Goal: Navigation & Orientation: Find specific page/section

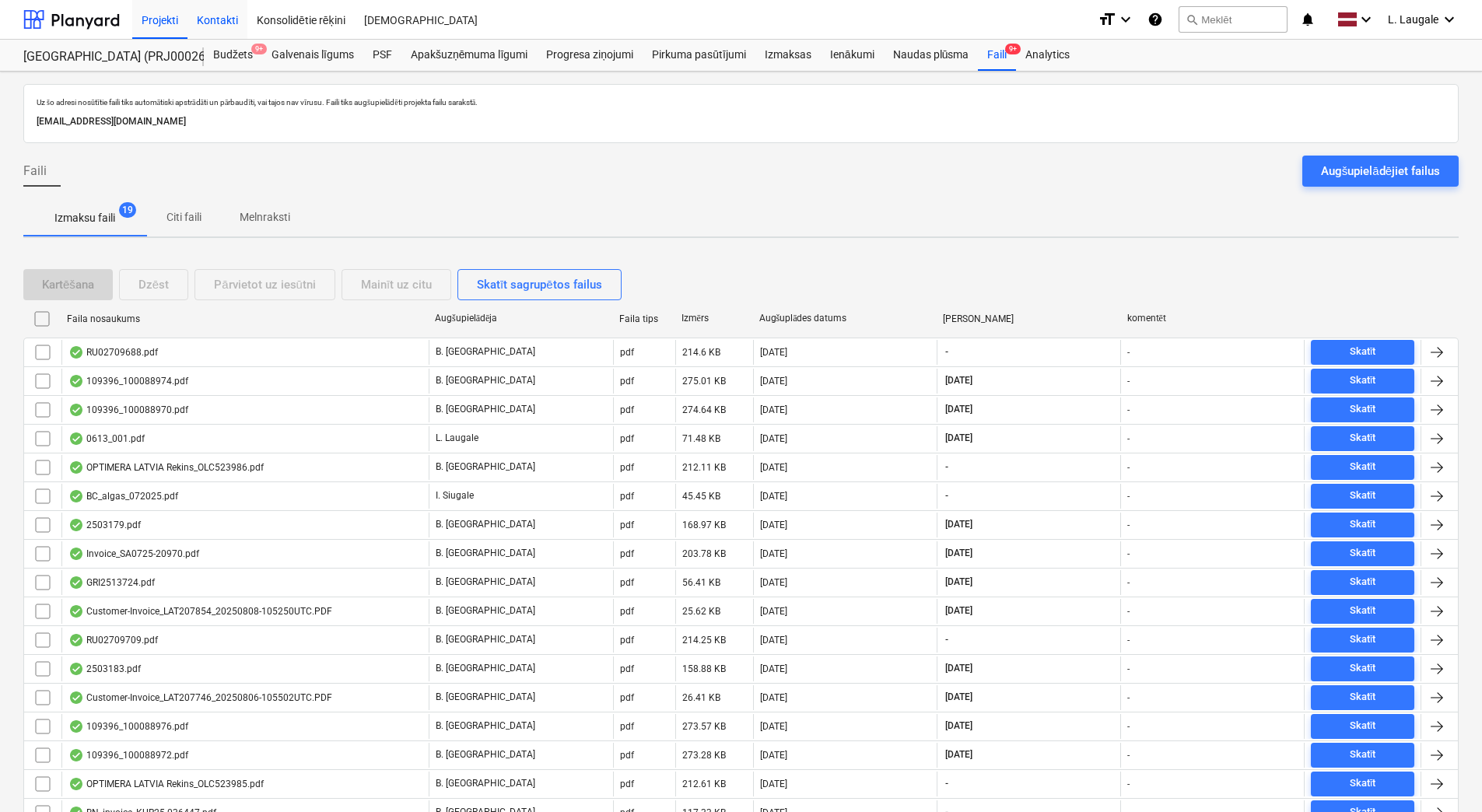
click at [224, 11] on div "Kontakti" at bounding box center [217, 19] width 60 height 40
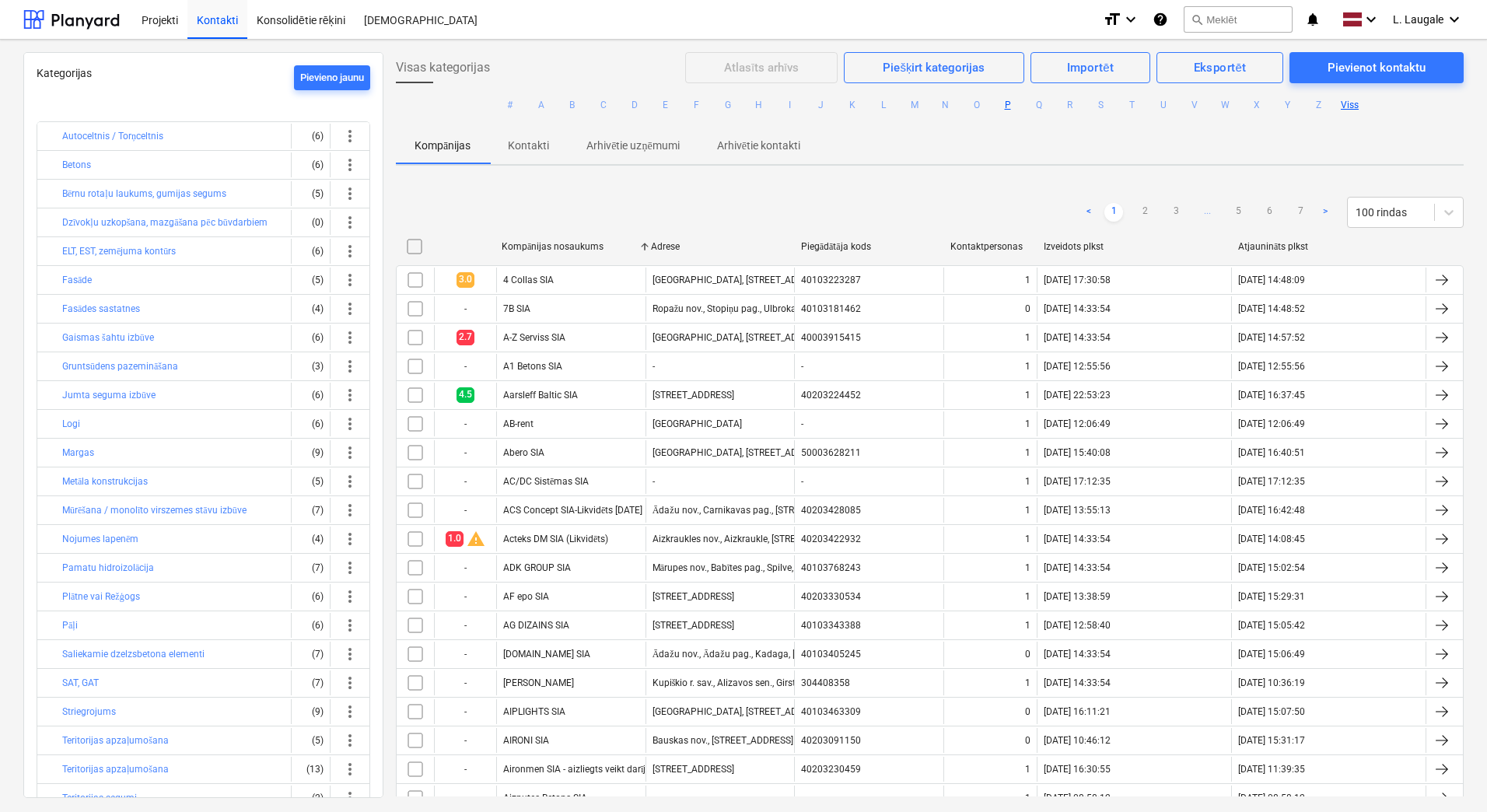
click at [1005, 109] on button "P" at bounding box center [1007, 104] width 19 height 19
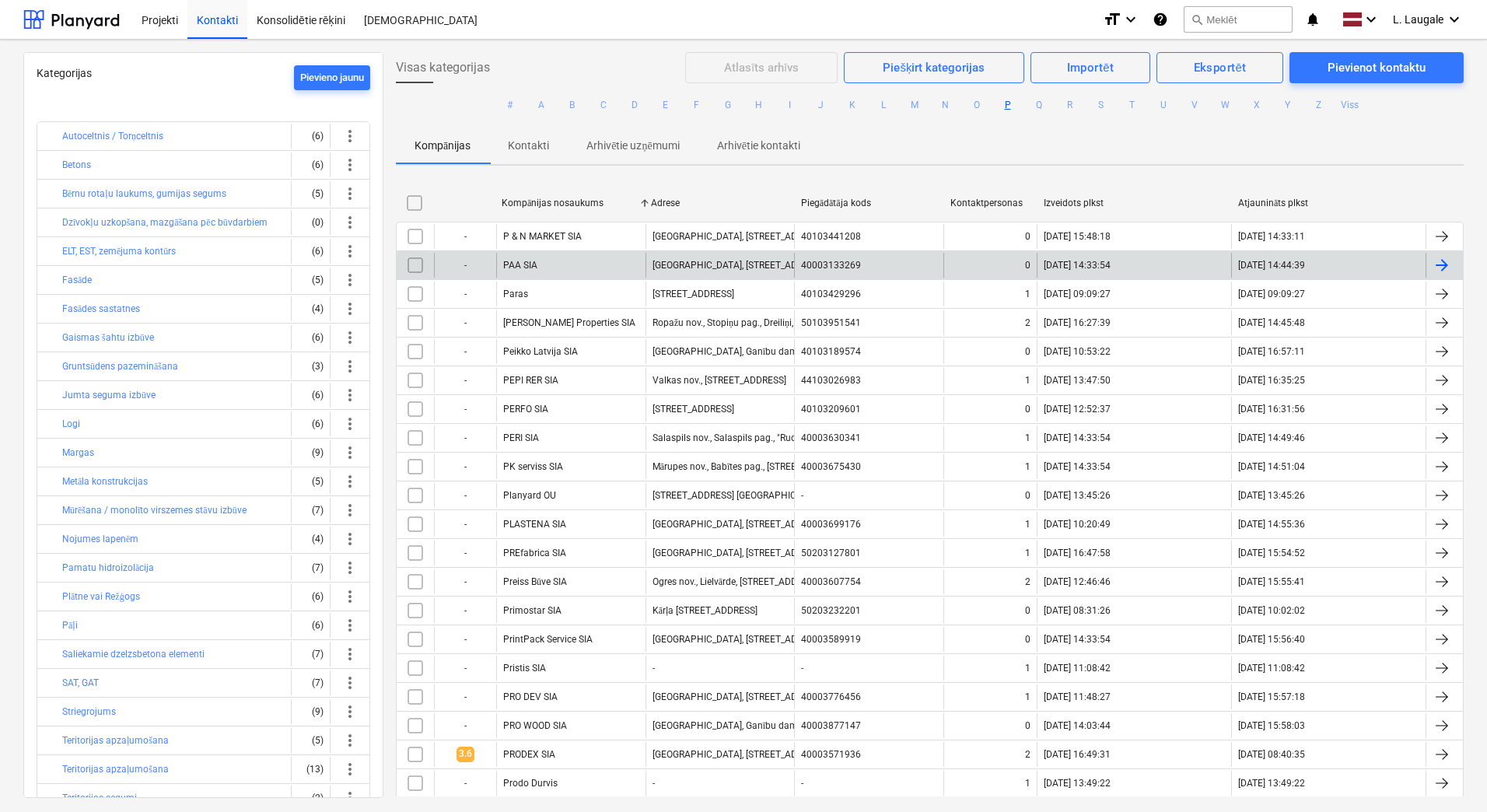
click at [622, 270] on div "PAA SIA" at bounding box center [570, 264] width 149 height 25
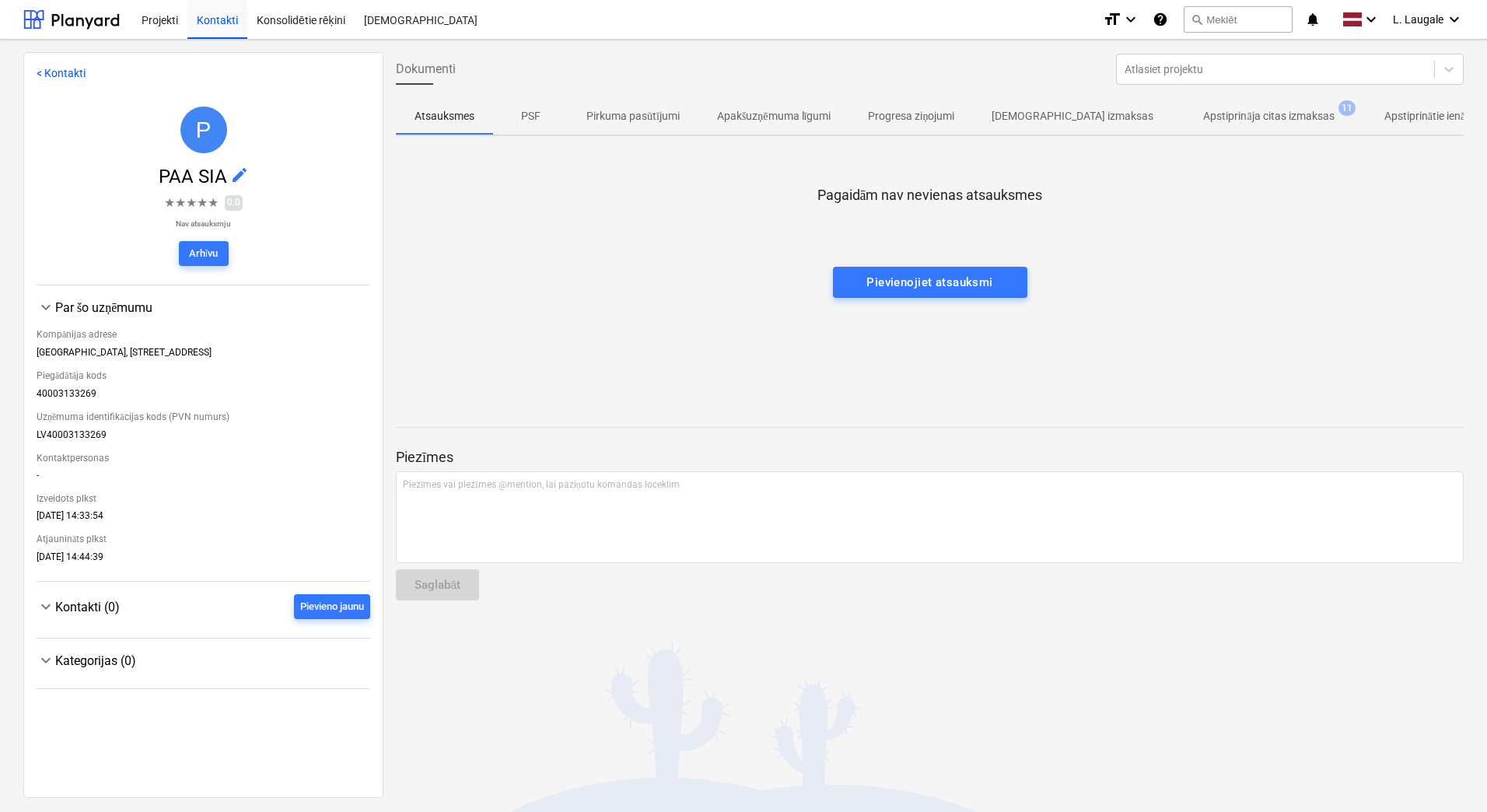
click at [1224, 135] on div "Atsauksmes PSF Pirkuma pasūtījumi Apakšuzņēmuma līgumi Progresa ziņojumi Apstip…" at bounding box center [929, 116] width 1067 height 39
click at [1229, 125] on span "Apstiprināja citas izmaksas 11" at bounding box center [1268, 115] width 193 height 28
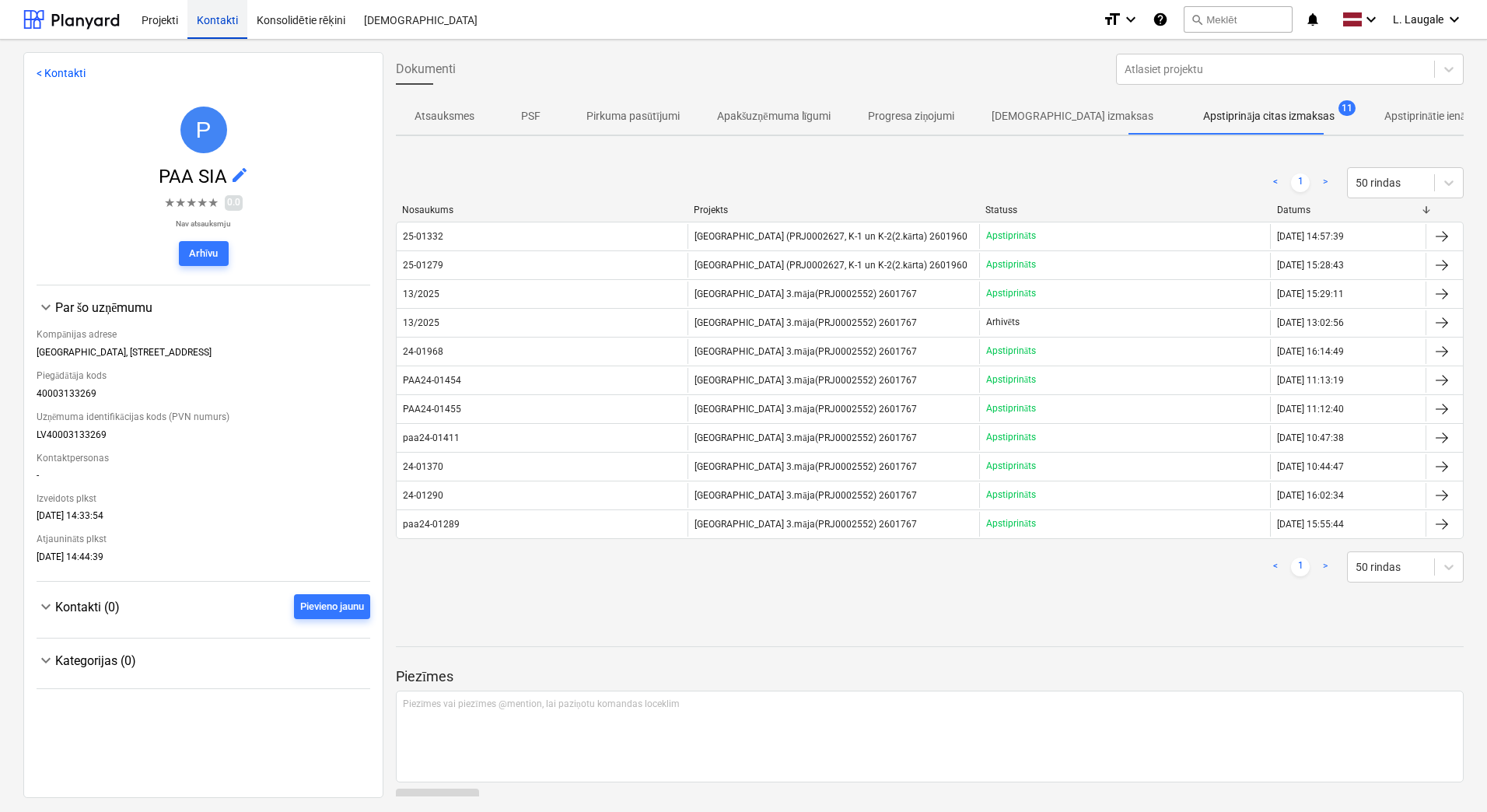
click at [222, 7] on div "Kontakti" at bounding box center [217, 19] width 60 height 40
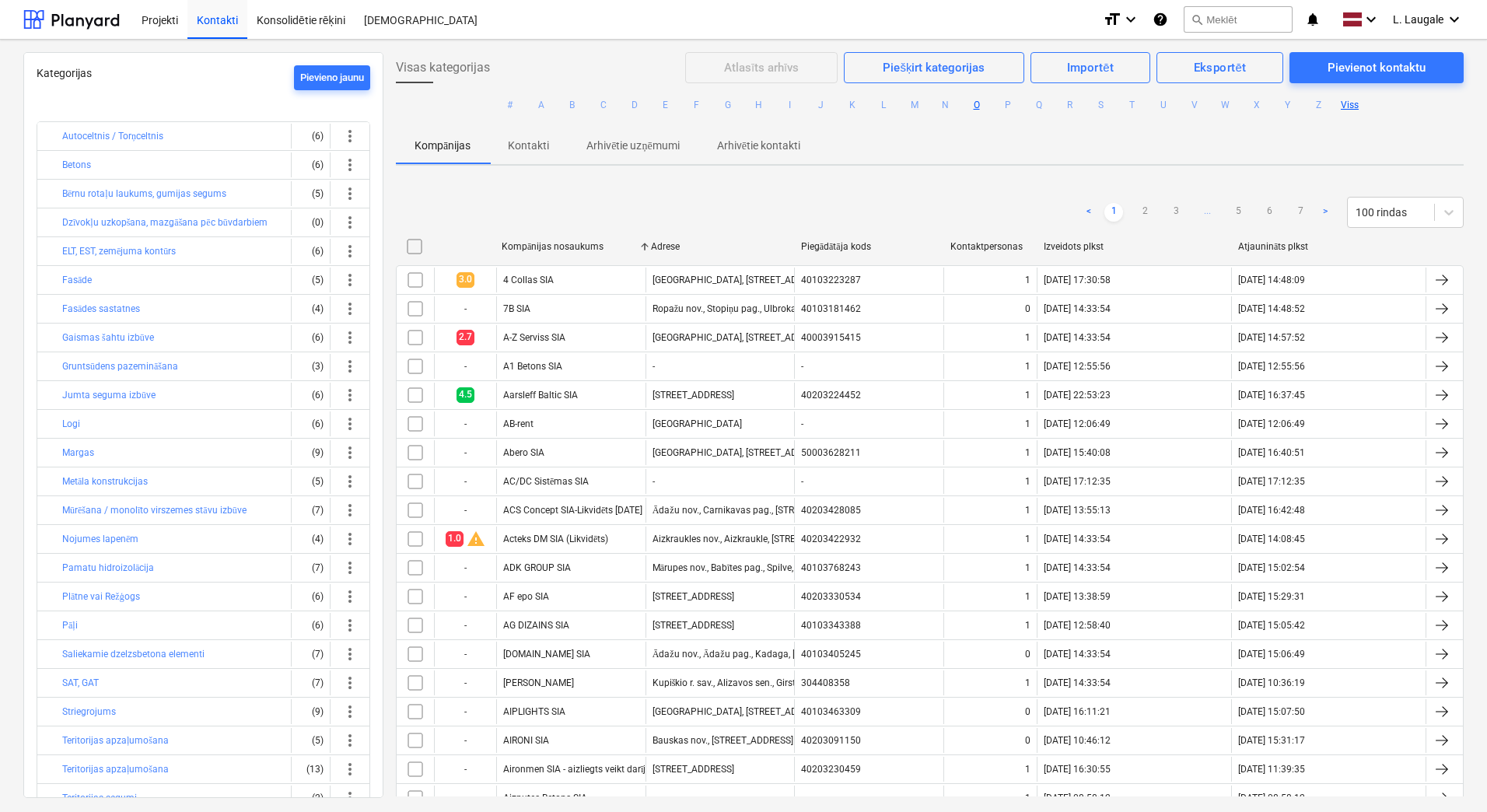
click at [978, 108] on button "O" at bounding box center [976, 104] width 19 height 19
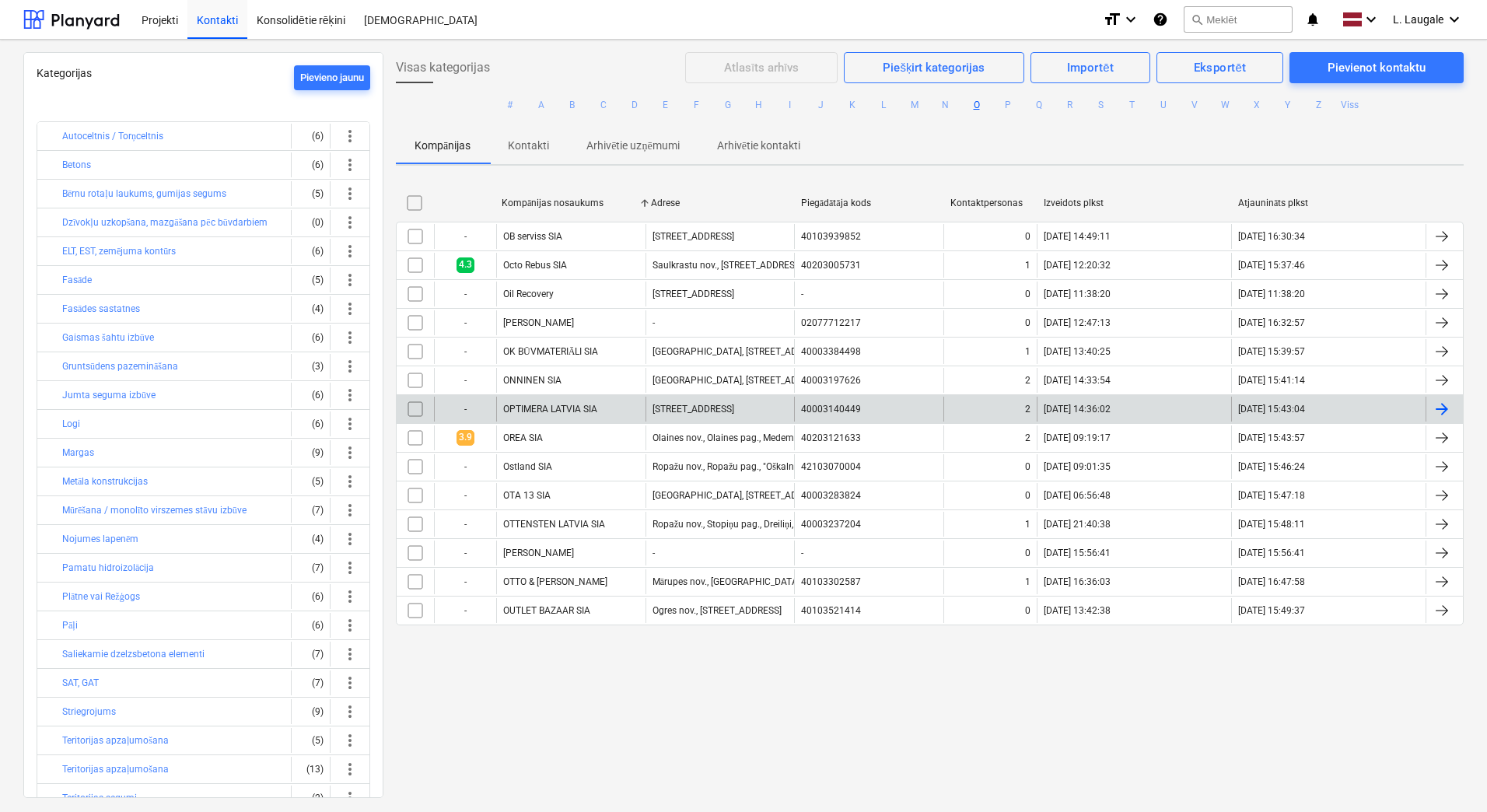
click at [613, 403] on div "OPTIMERA LATVIA SIA" at bounding box center [570, 409] width 149 height 25
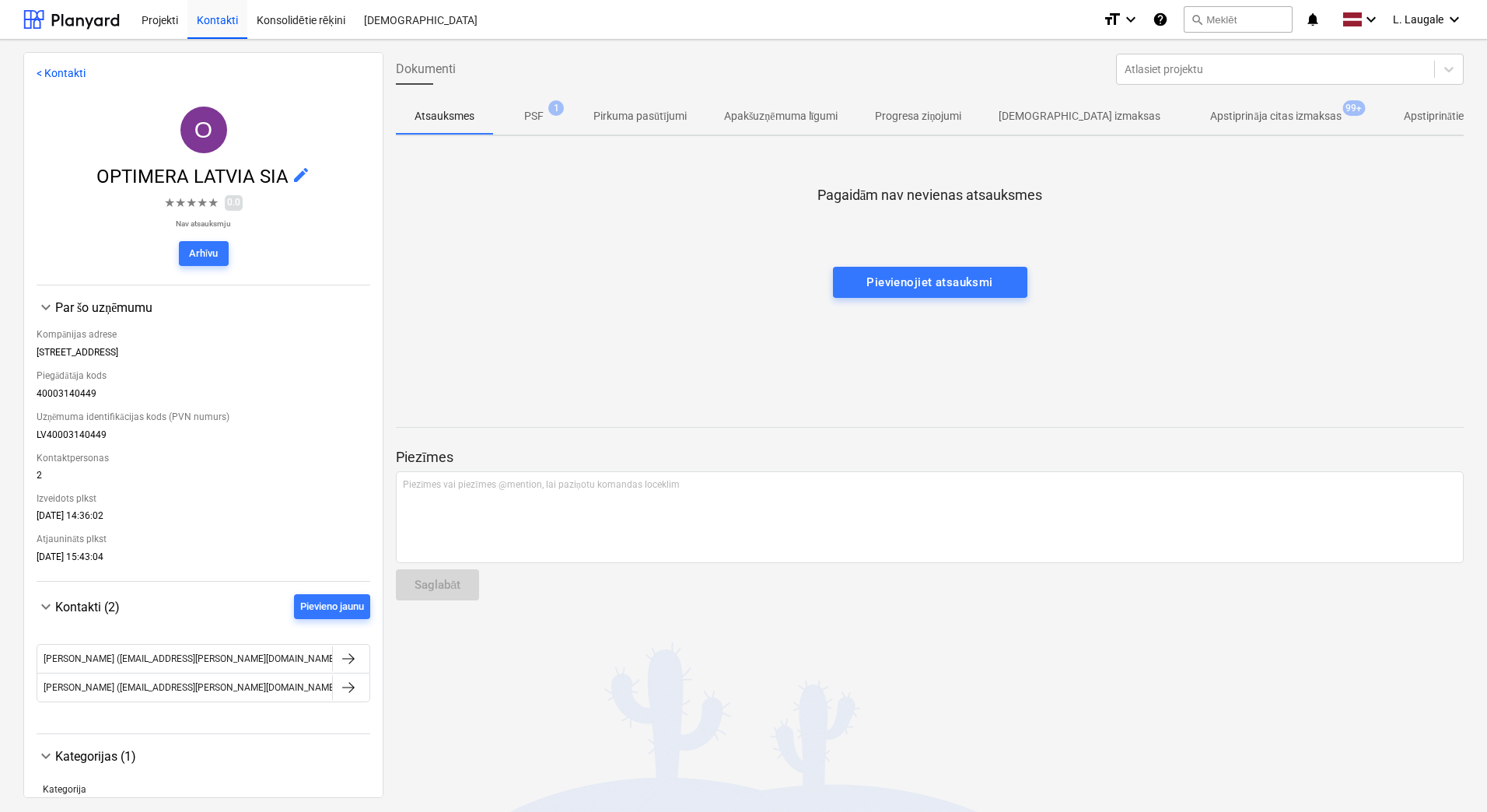
click at [1252, 104] on span "Apstiprināja citas izmaksas 99+" at bounding box center [1275, 115] width 193 height 28
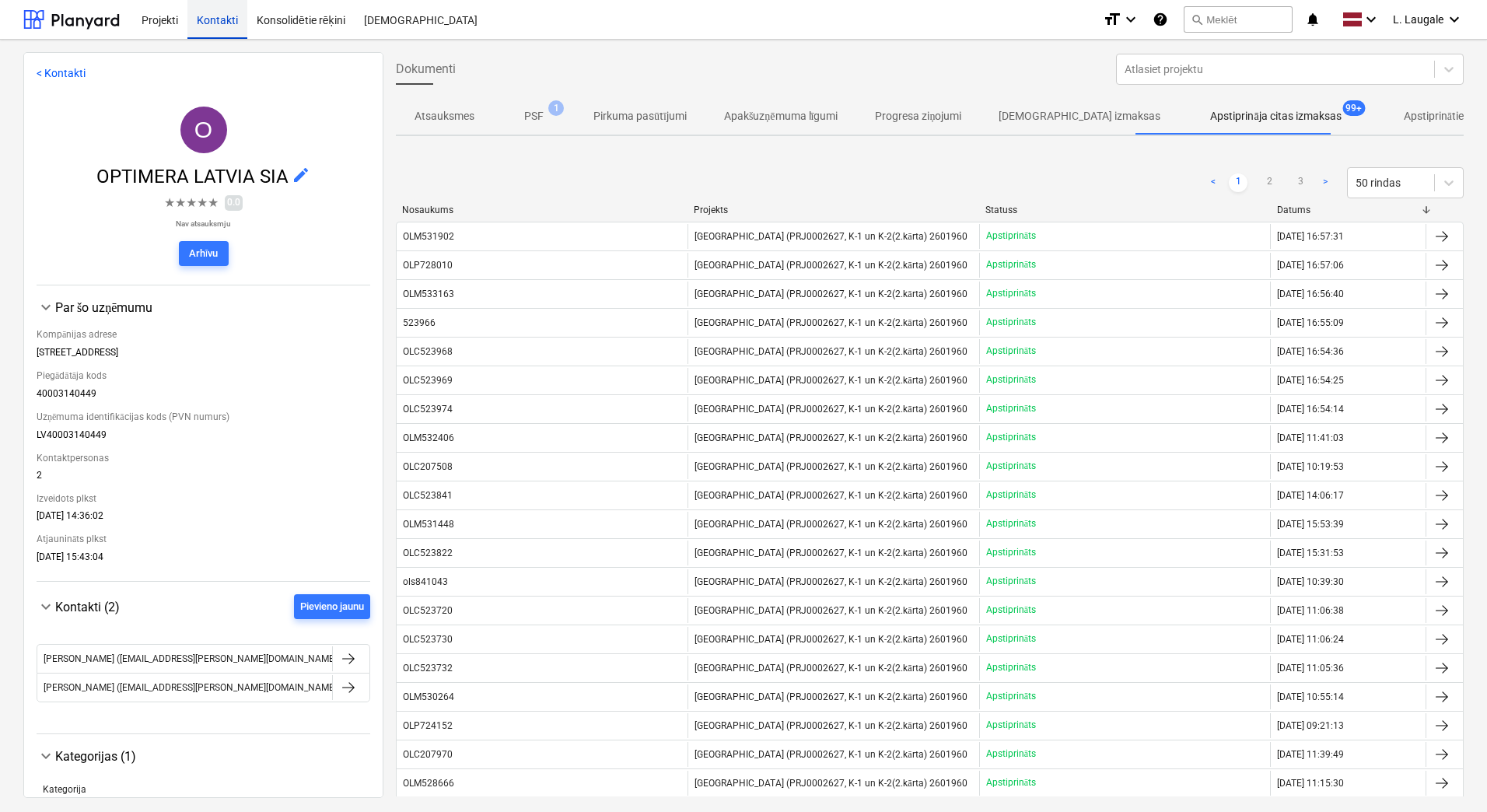
click at [221, 15] on div "Kontakti" at bounding box center [217, 19] width 60 height 40
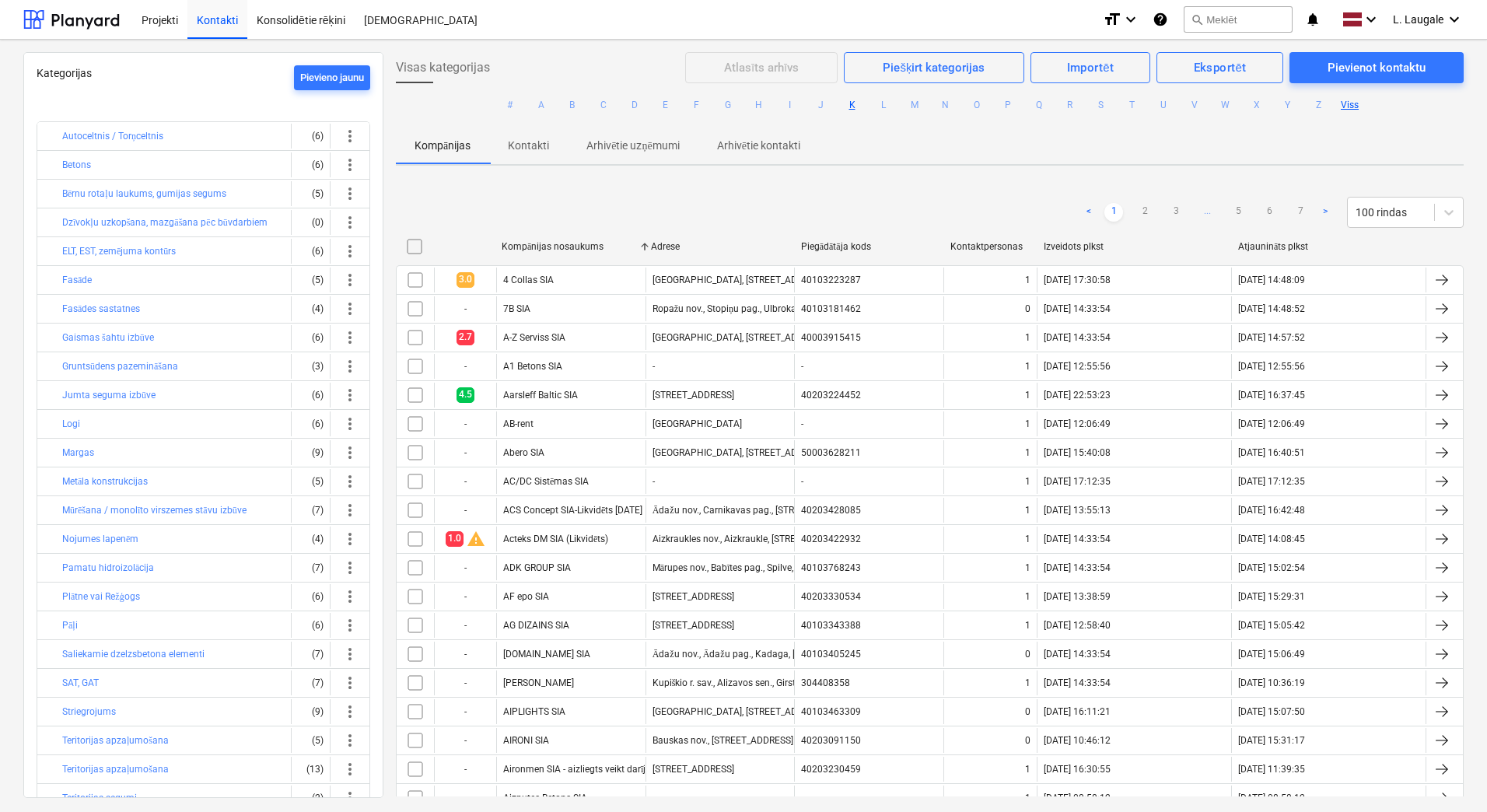
click at [849, 107] on button "K" at bounding box center [852, 104] width 19 height 19
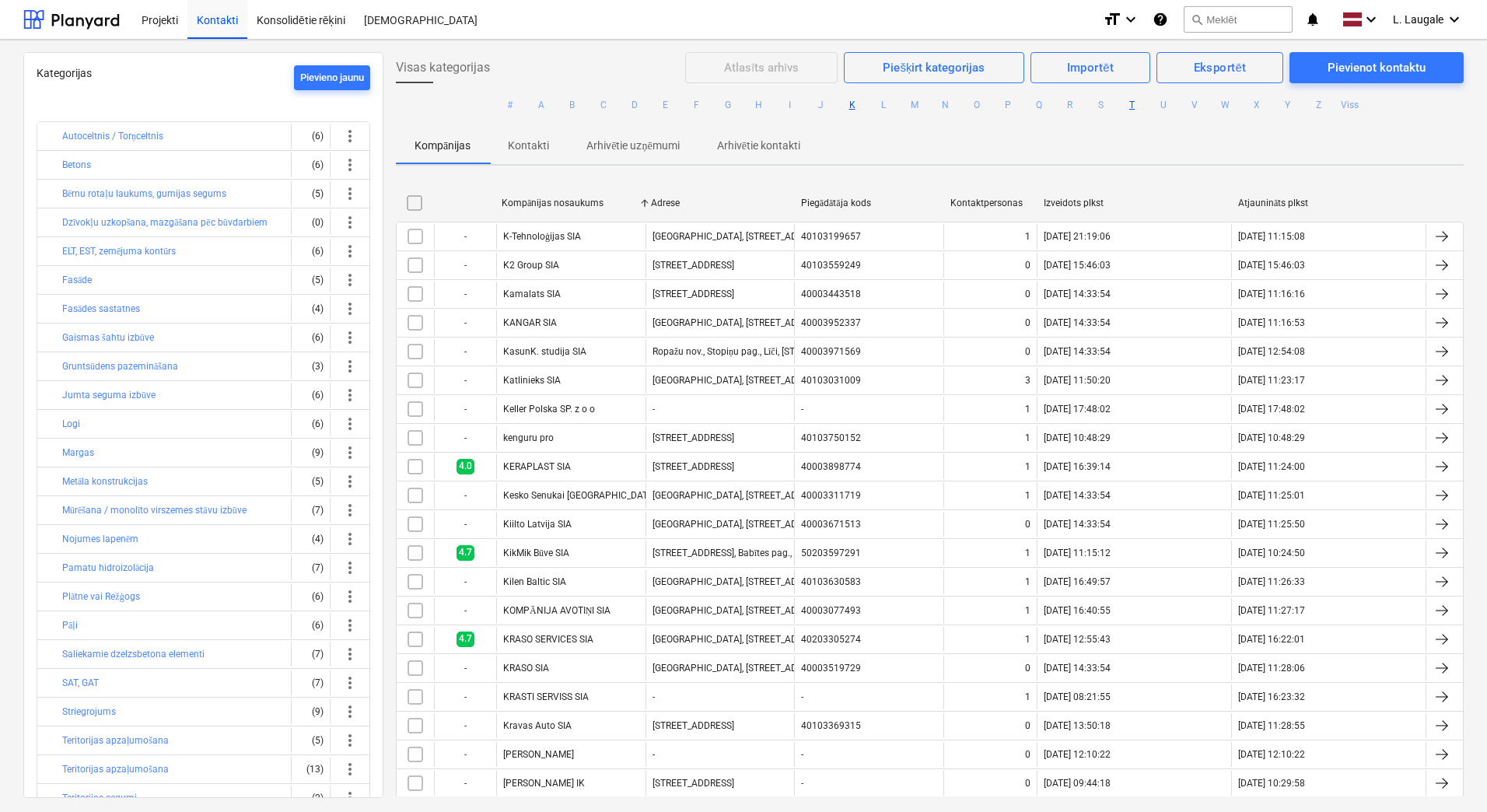
click at [1132, 100] on button "T" at bounding box center [1132, 104] width 19 height 19
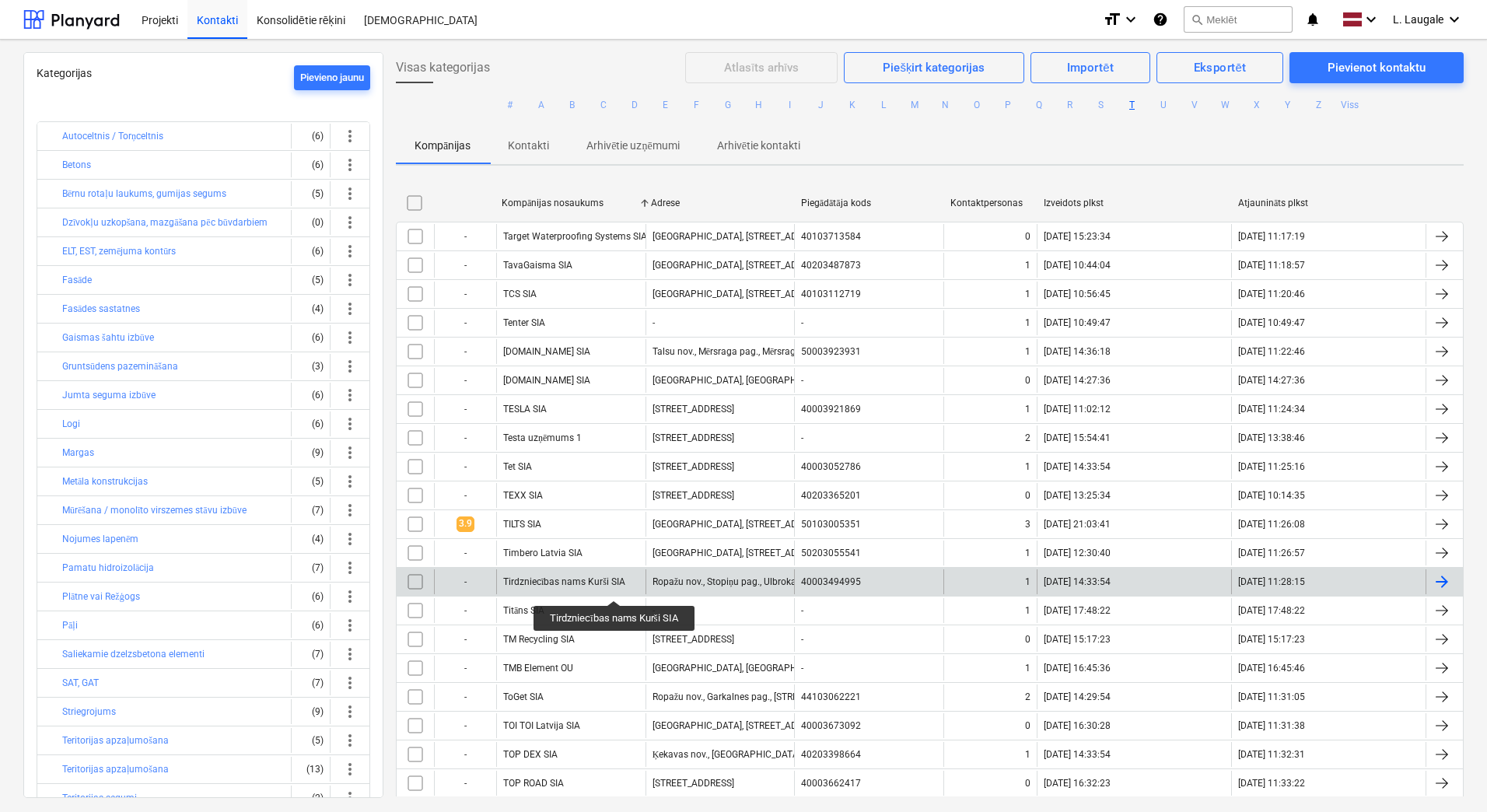
click at [615, 584] on div "Tirdzniecības nams Kurši SIA" at bounding box center [564, 581] width 122 height 12
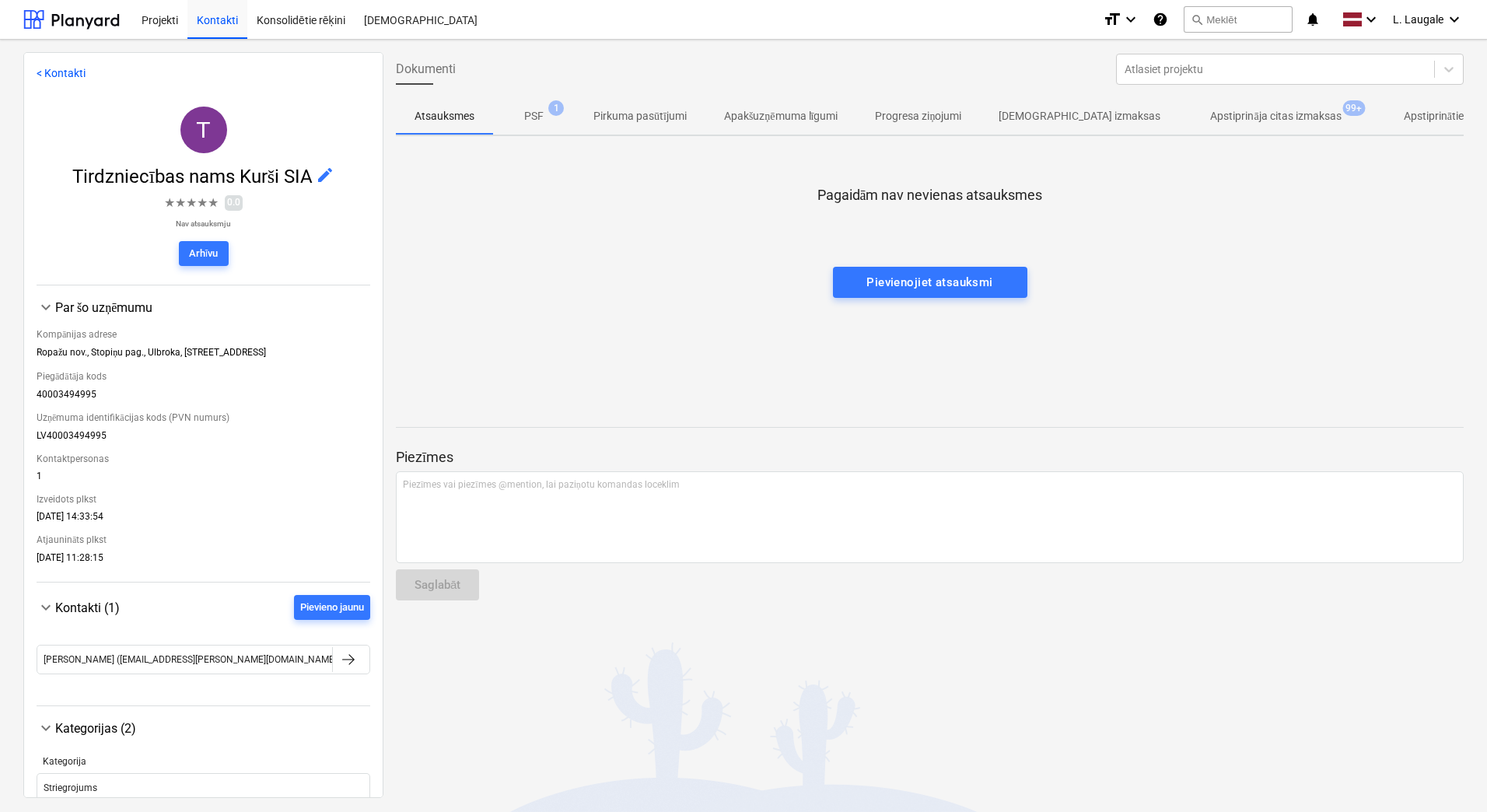
click at [1210, 114] on p "Apstiprināja citas izmaksas" at bounding box center [1275, 116] width 131 height 16
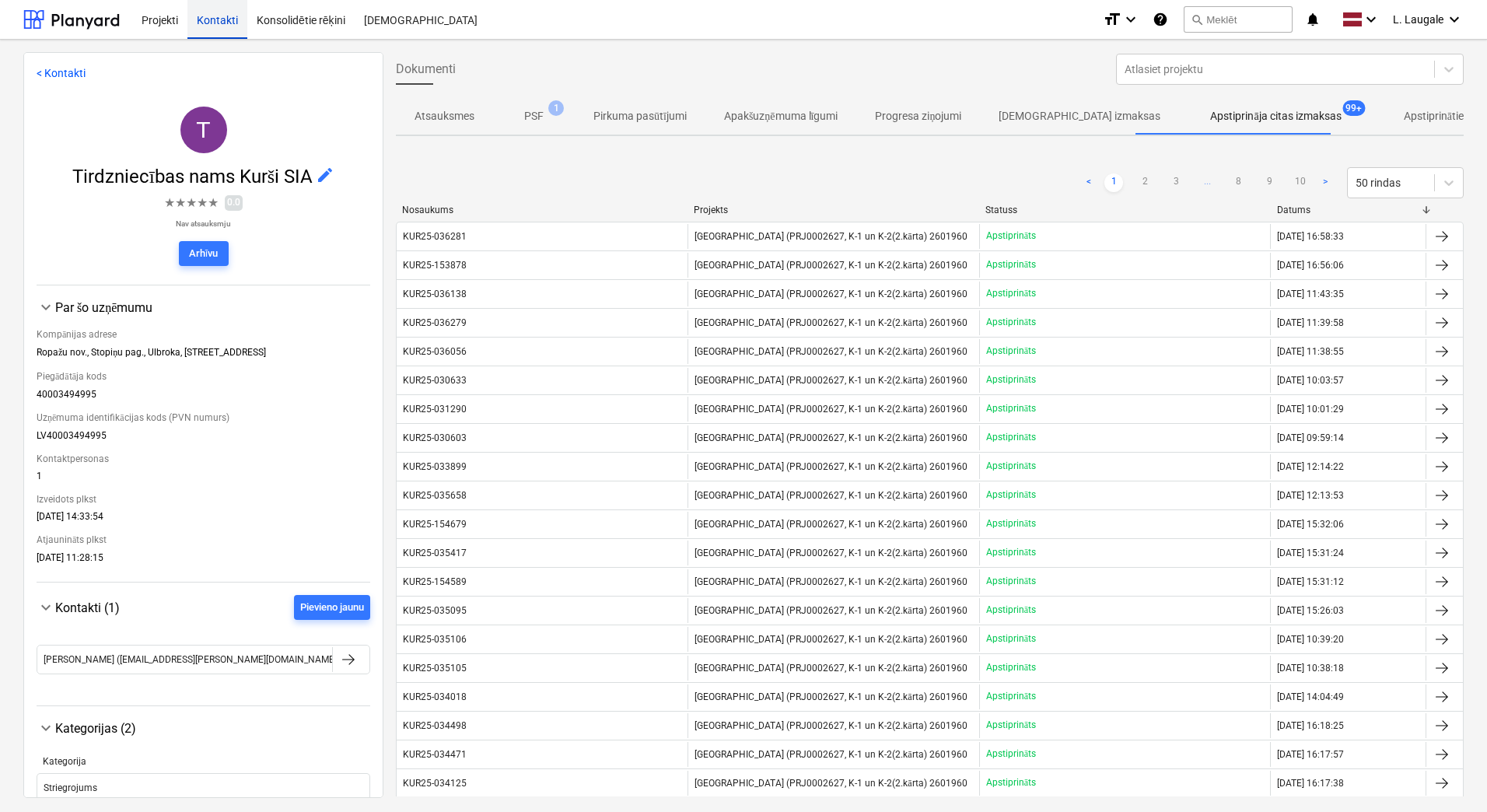
click at [234, 31] on div "Kontakti" at bounding box center [217, 19] width 60 height 40
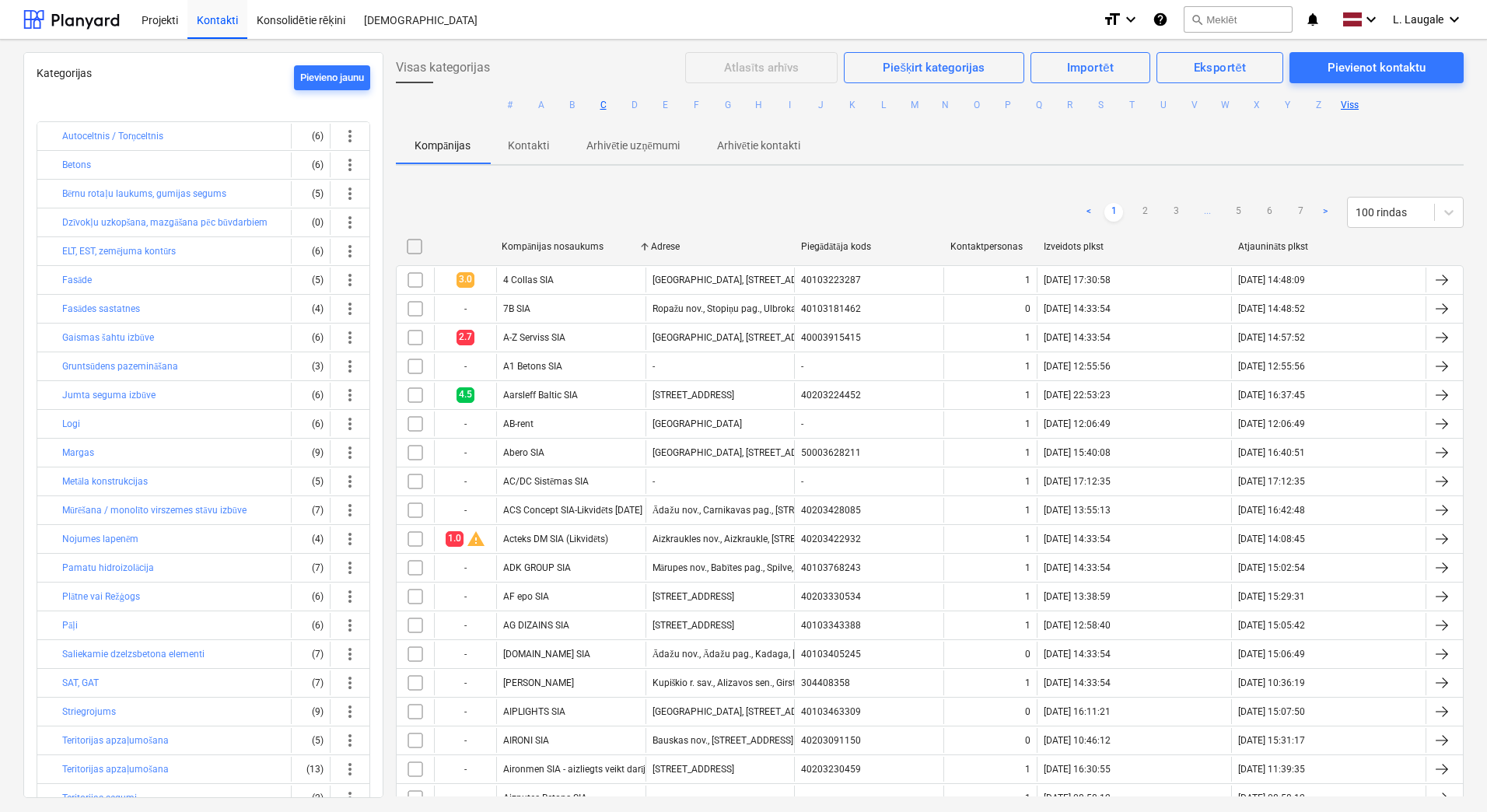
click at [600, 105] on button "C" at bounding box center [603, 104] width 19 height 19
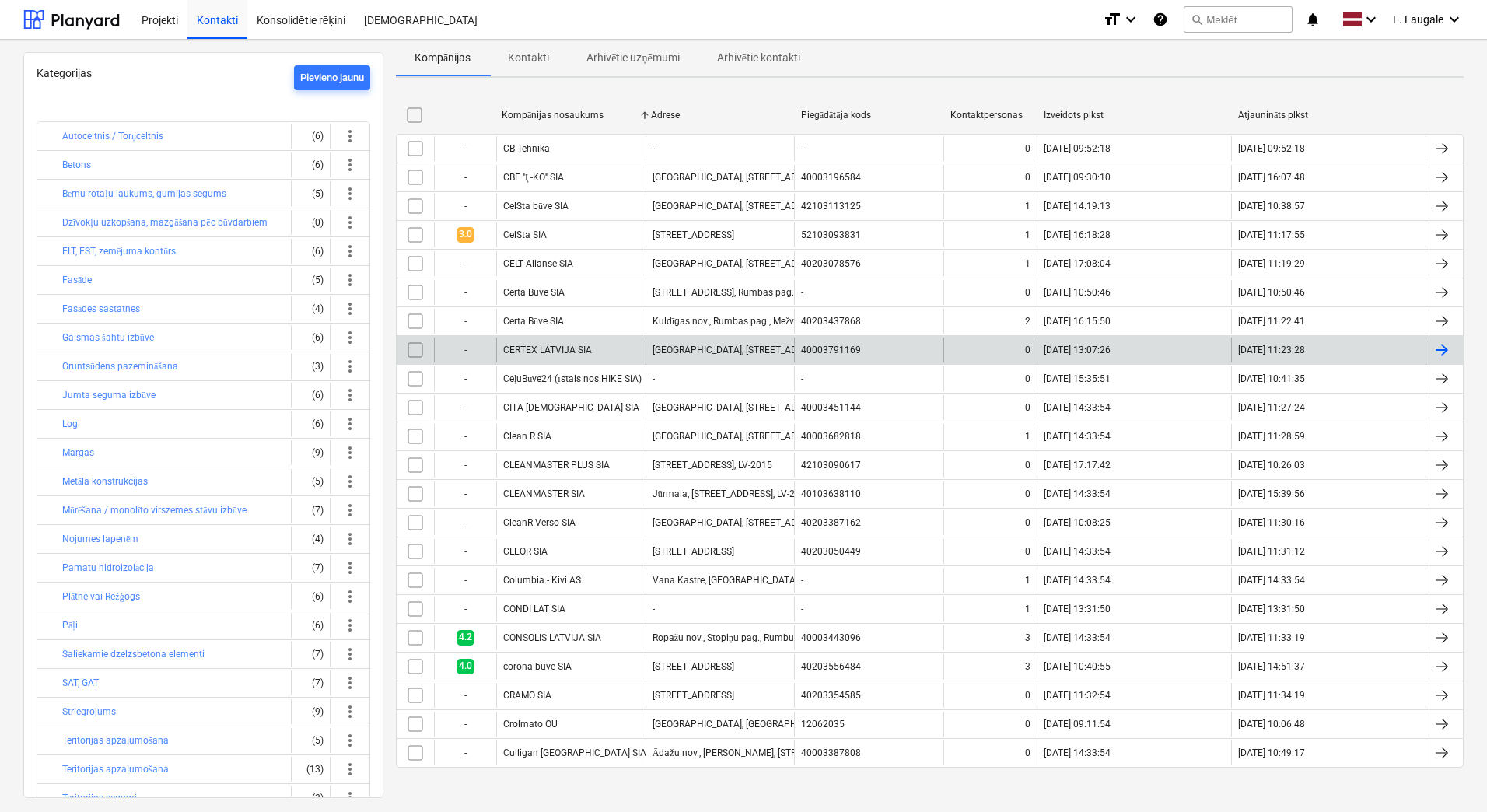
scroll to position [90, 0]
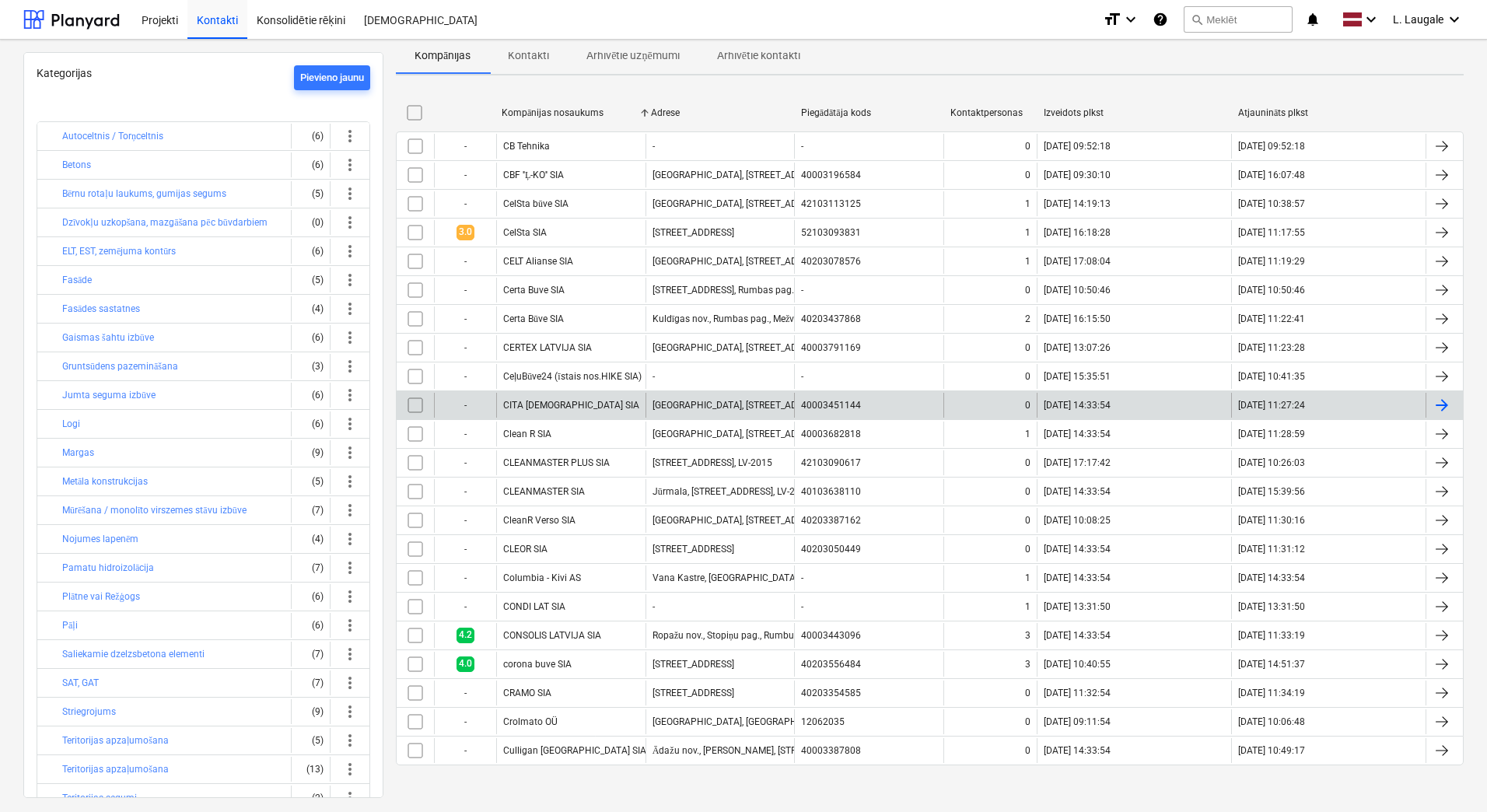
click at [621, 402] on div "CITA [DEMOGRAPHIC_DATA] SIA" at bounding box center [570, 404] width 149 height 25
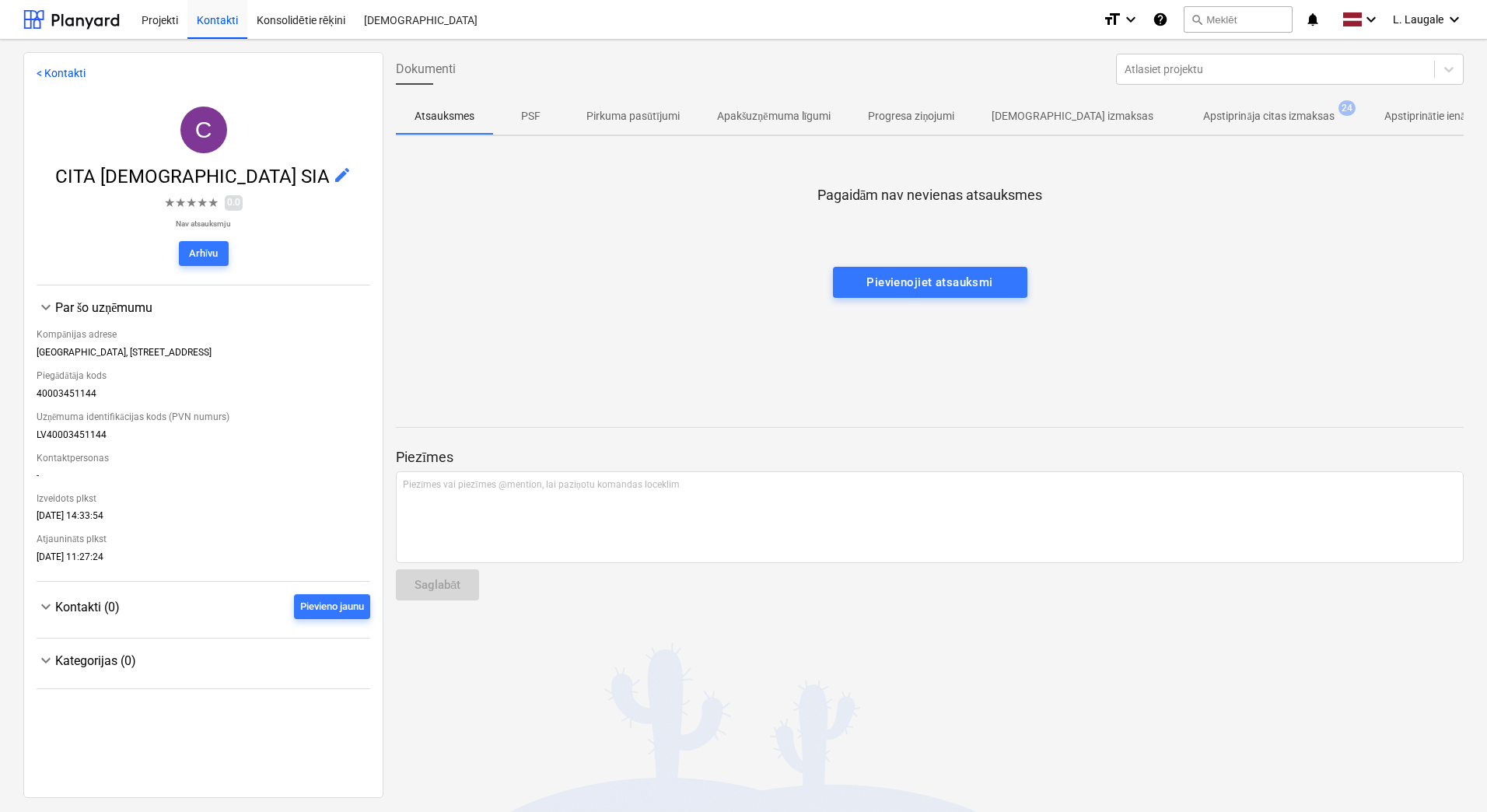
click at [1239, 110] on p "Apstiprināja citas izmaksas" at bounding box center [1268, 116] width 131 height 16
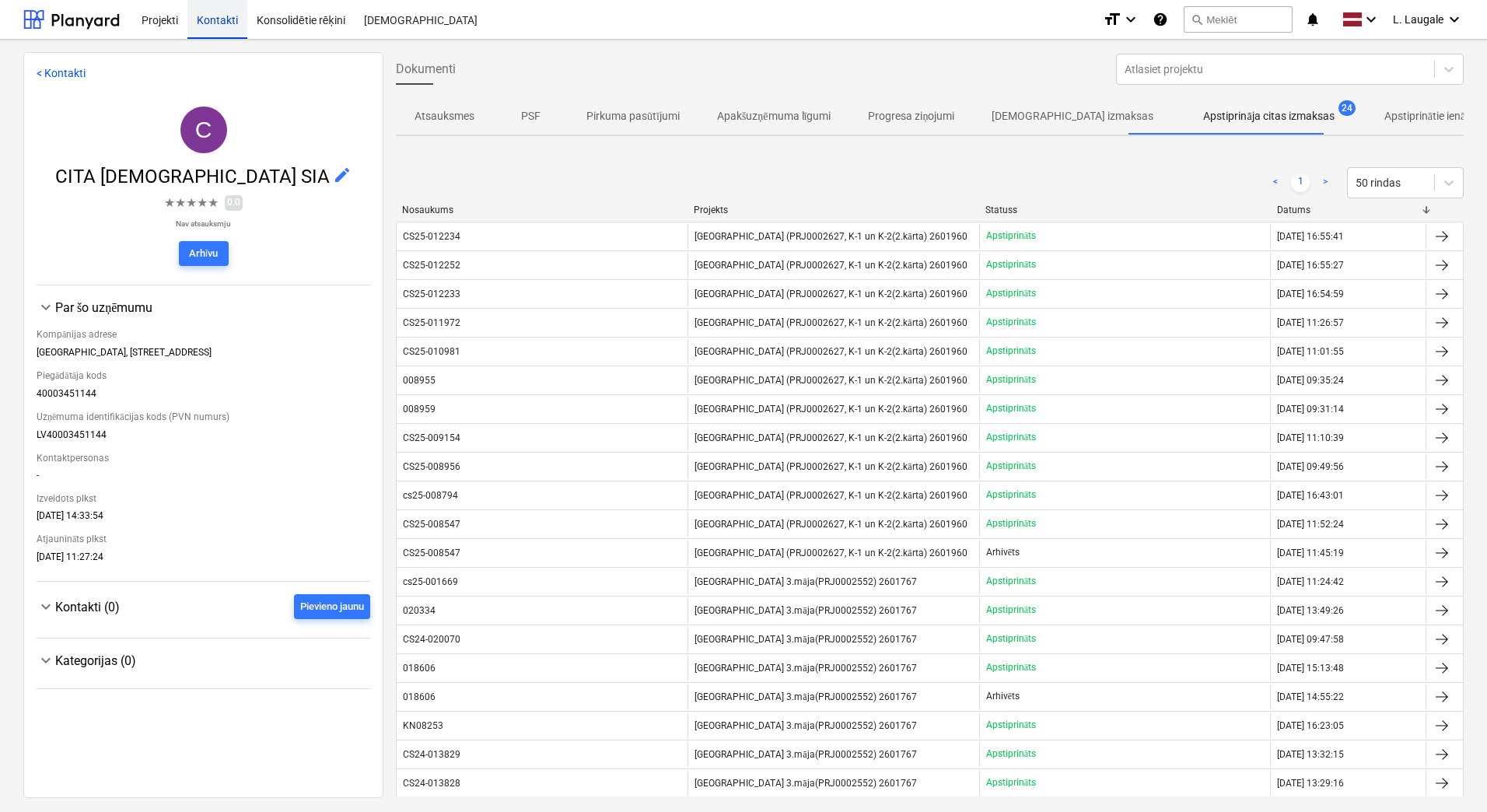
click at [201, 24] on div "Kontakti" at bounding box center [217, 19] width 60 height 40
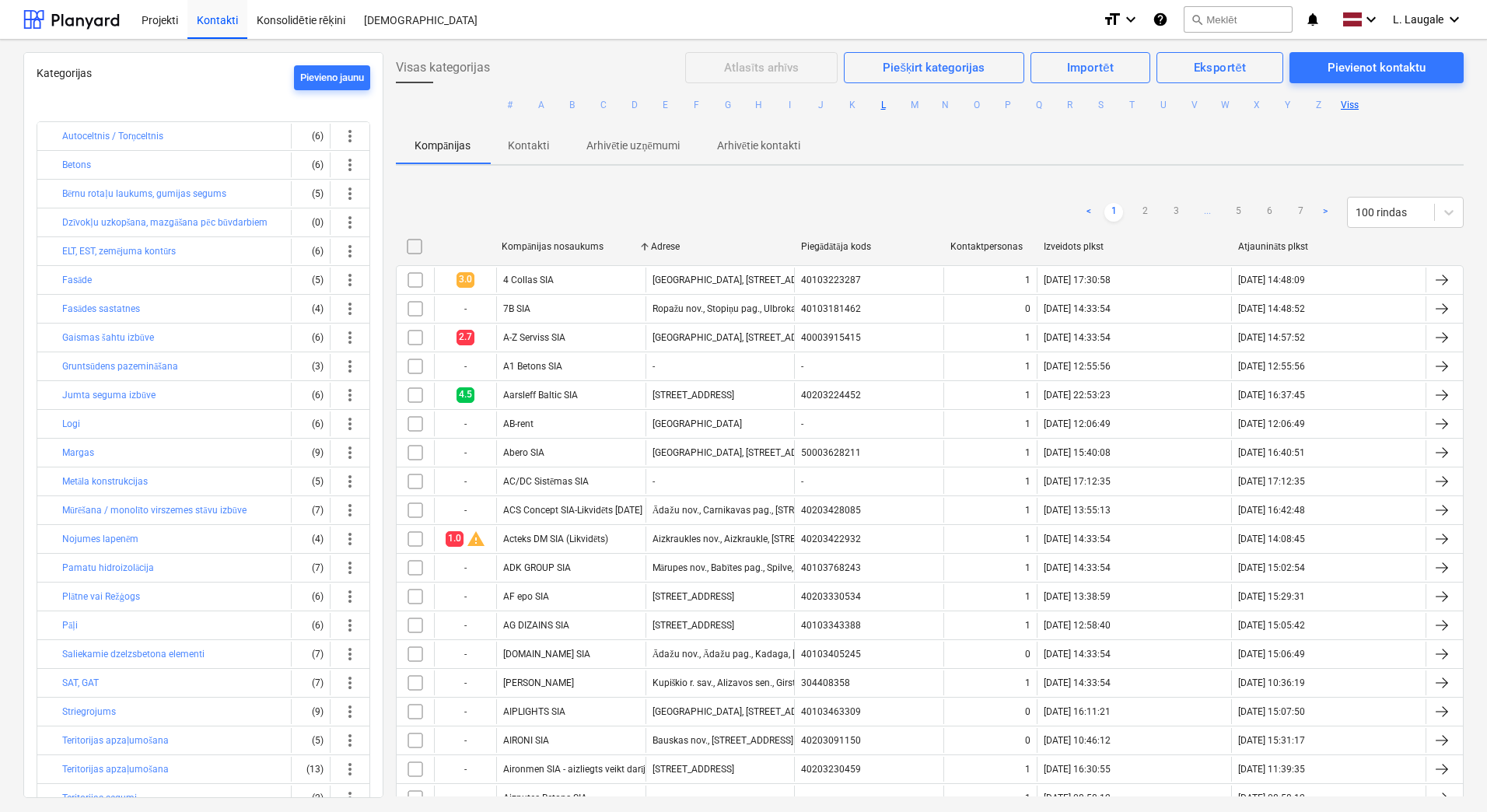
click at [882, 105] on button "L" at bounding box center [883, 104] width 19 height 19
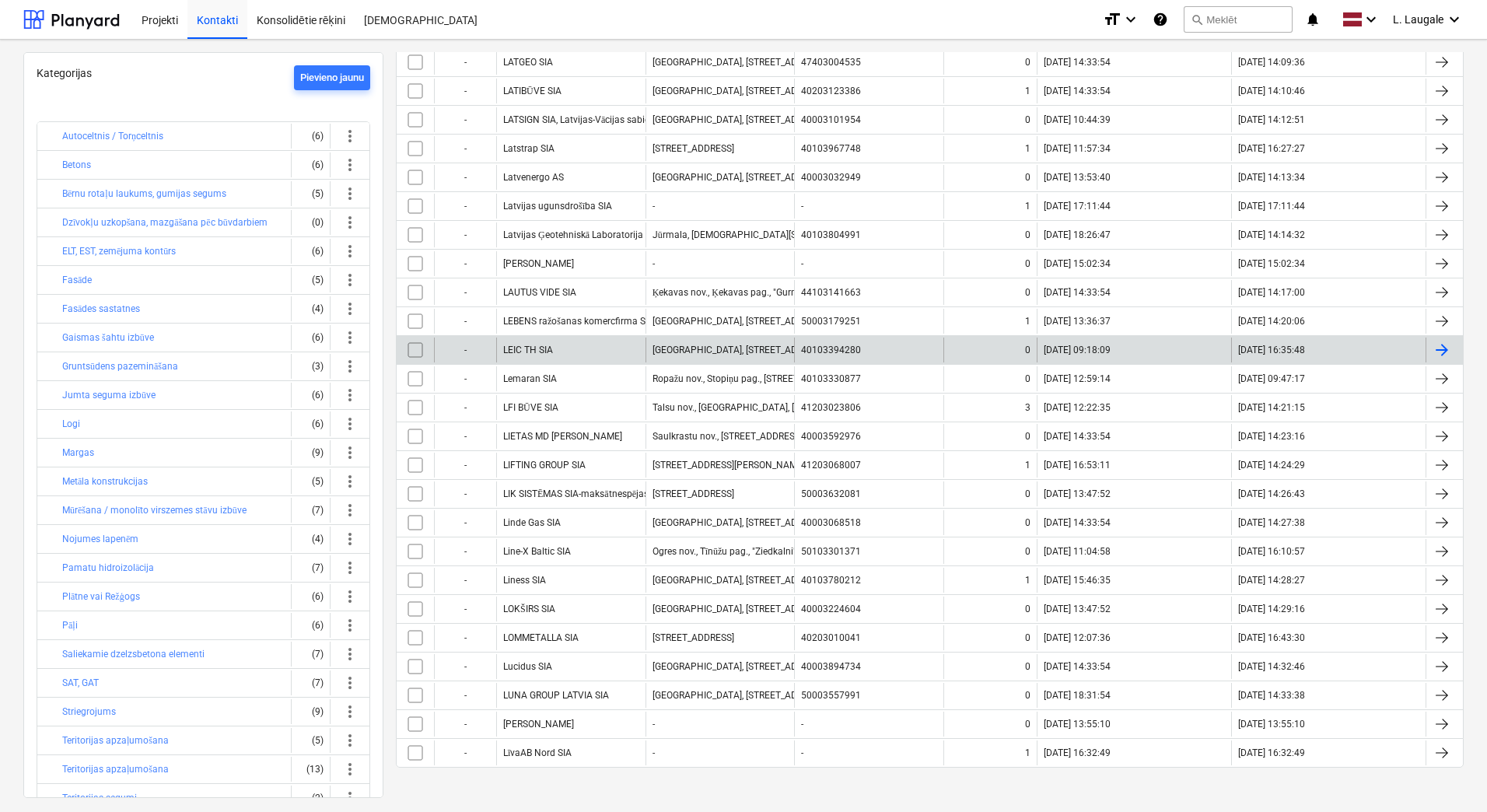
scroll to position [493, 0]
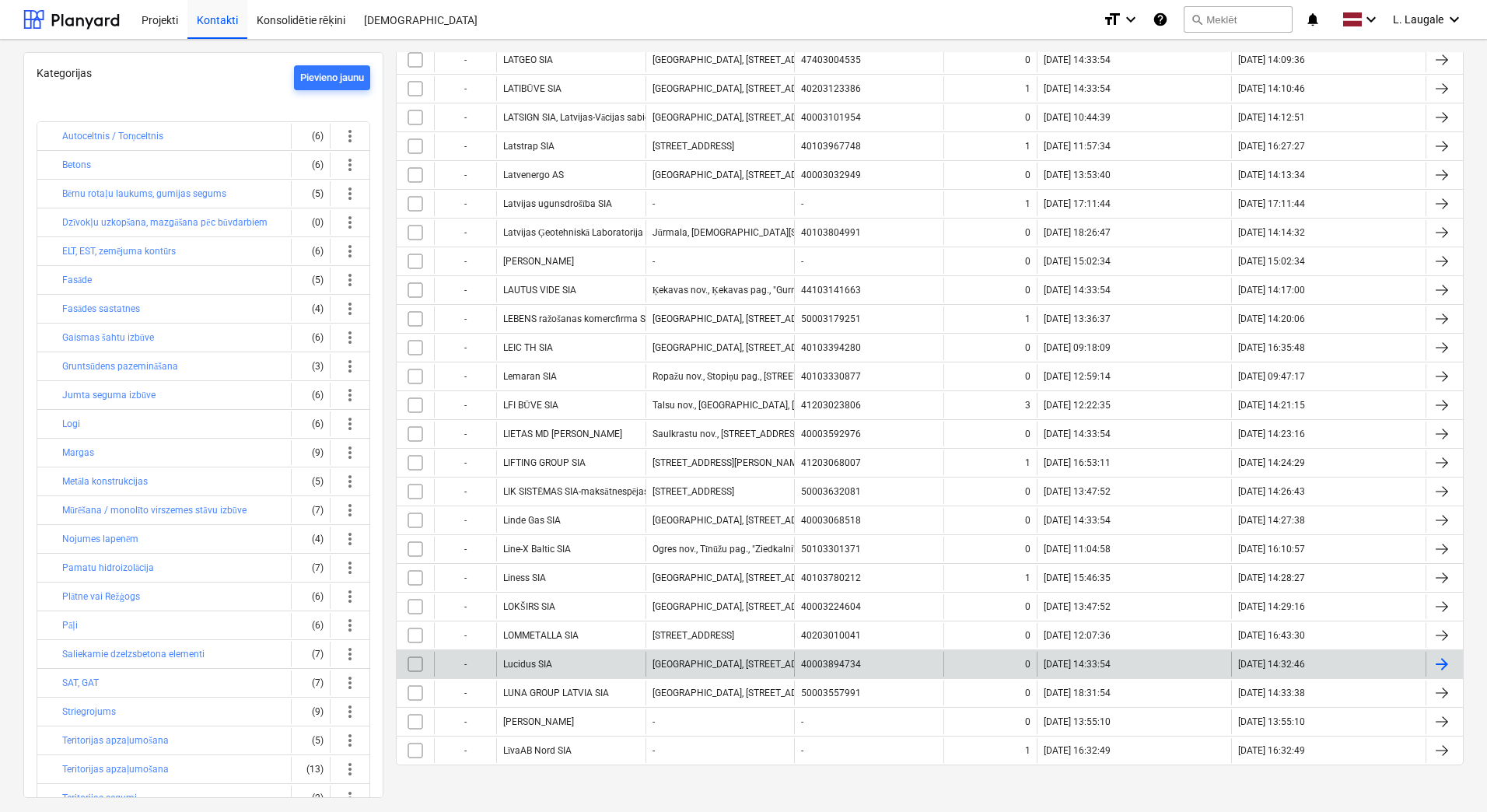
click at [596, 662] on div "Lucidus SIA" at bounding box center [570, 663] width 149 height 25
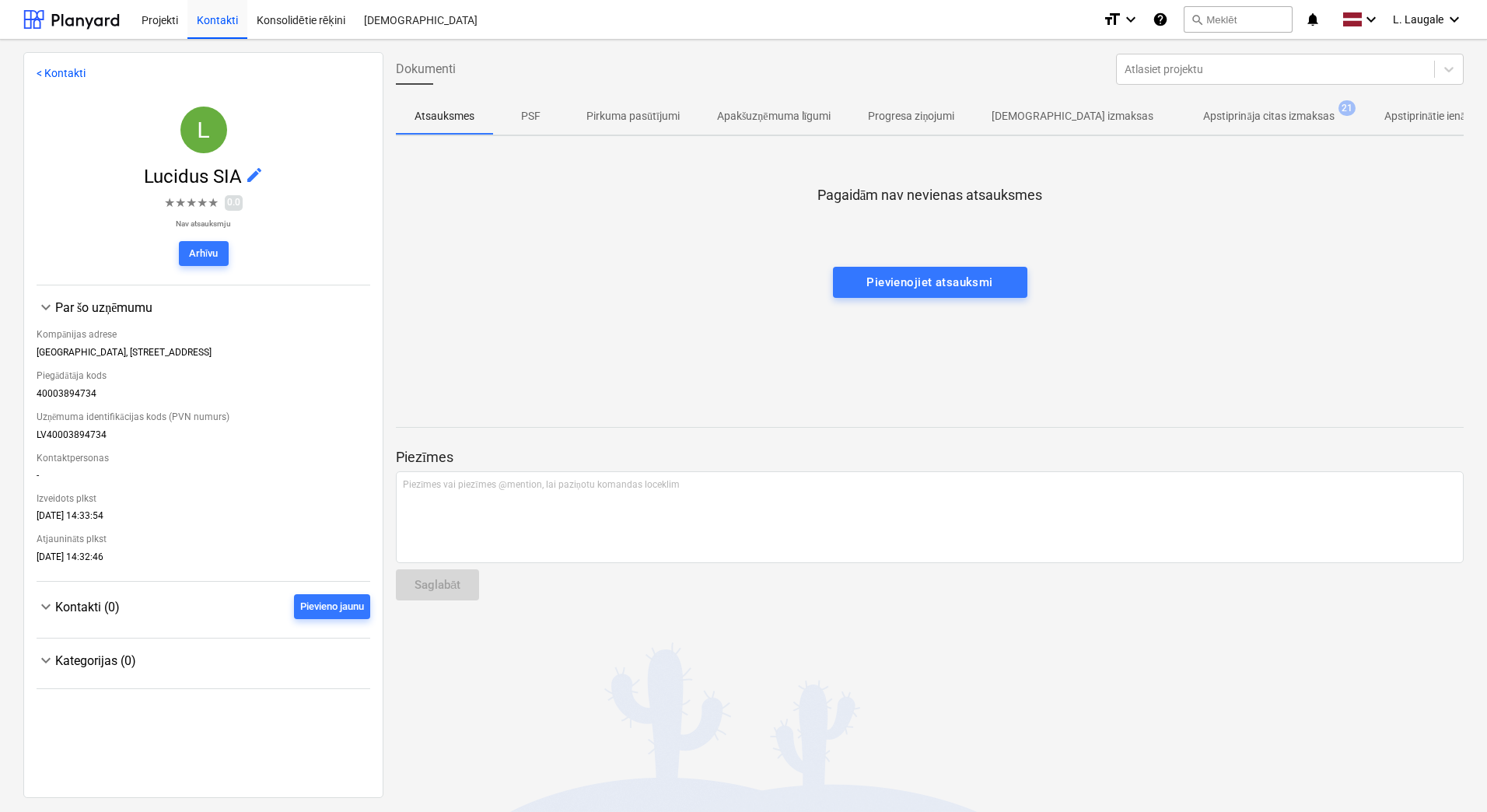
click at [1203, 114] on p "Apstiprināja citas izmaksas" at bounding box center [1268, 116] width 131 height 16
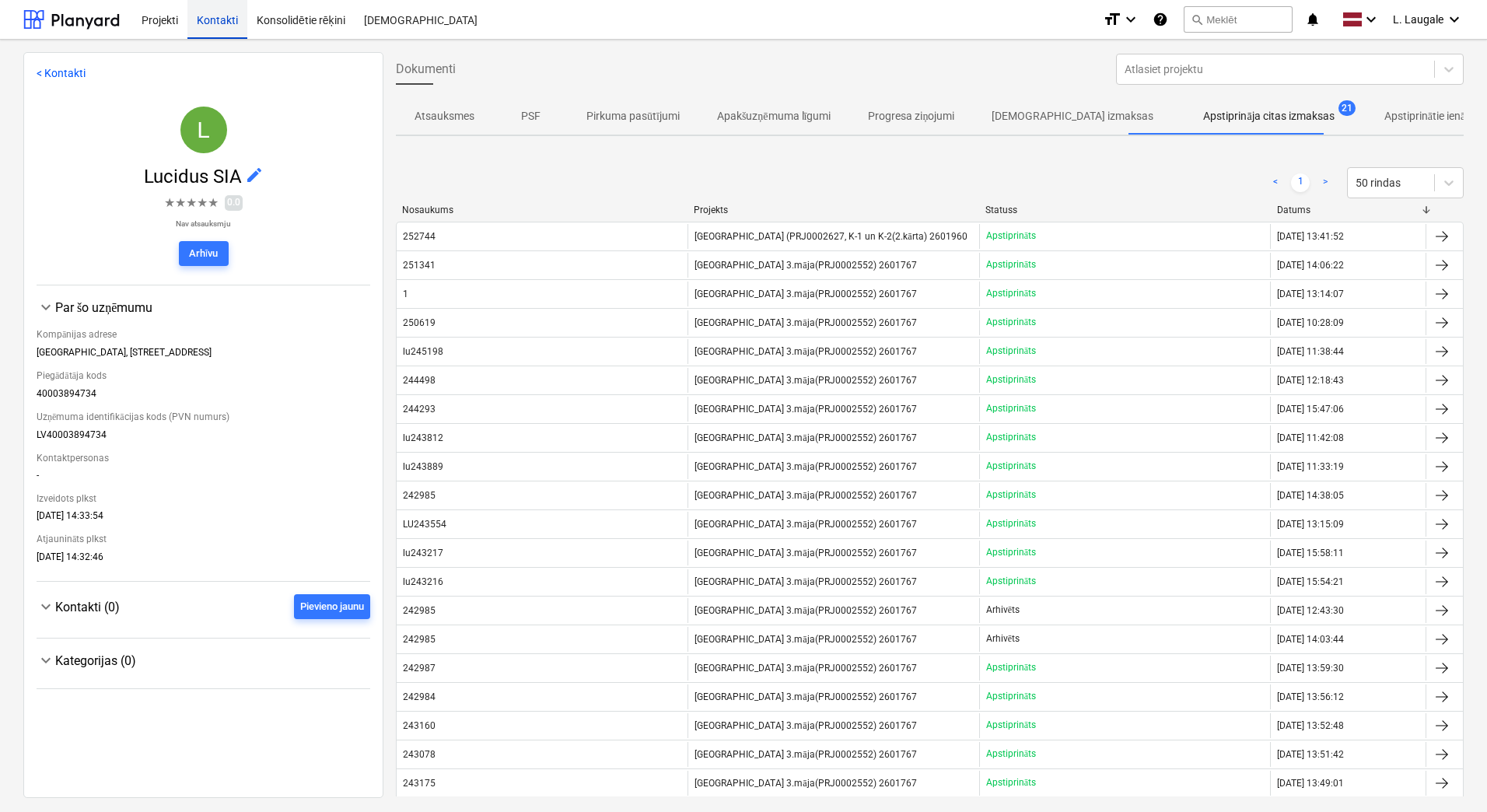
click at [199, 16] on div "Kontakti" at bounding box center [217, 19] width 60 height 40
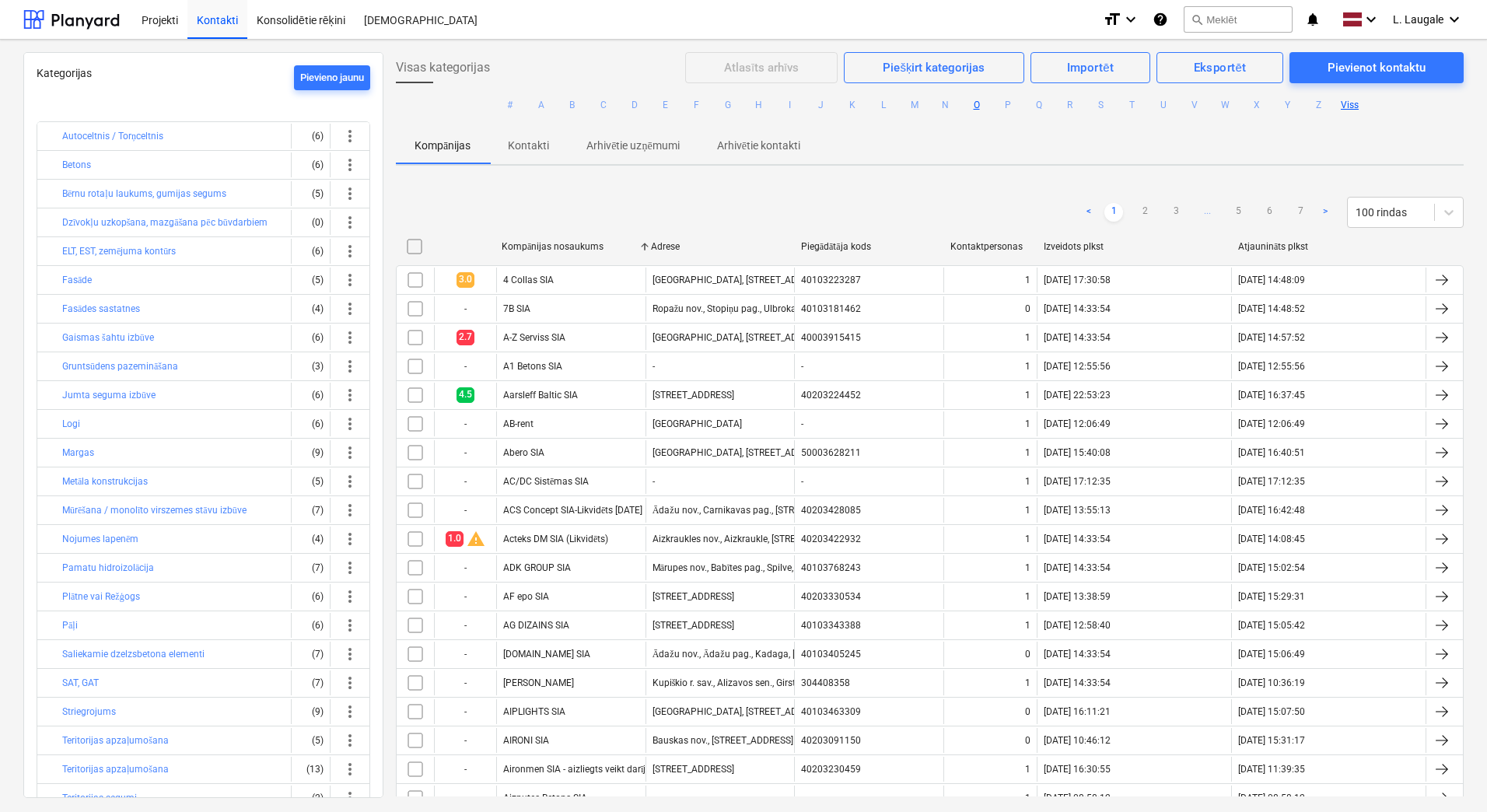
click at [972, 105] on button "O" at bounding box center [976, 104] width 19 height 19
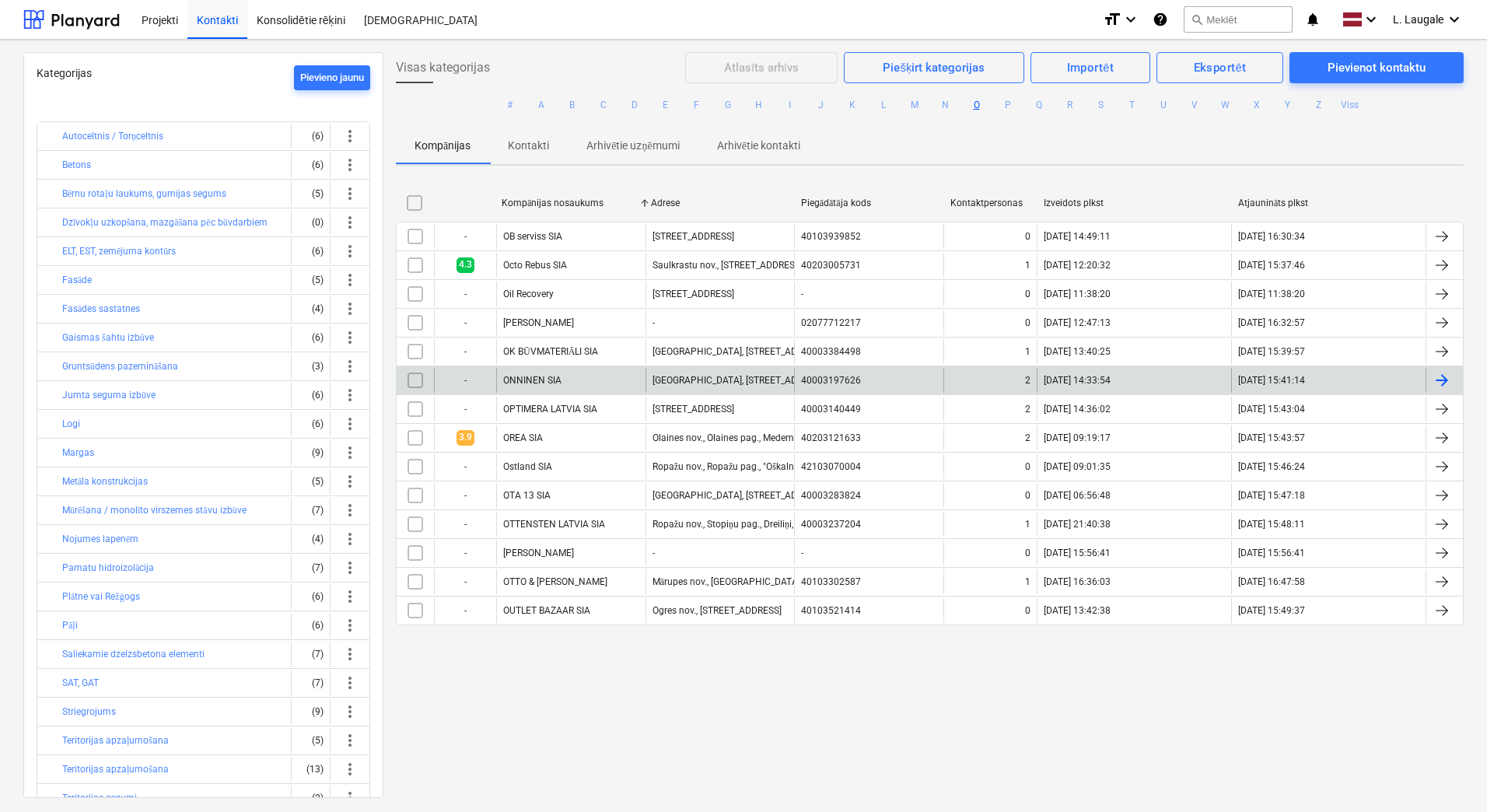
click at [634, 375] on div "ONNINEN SIA" at bounding box center [570, 380] width 149 height 25
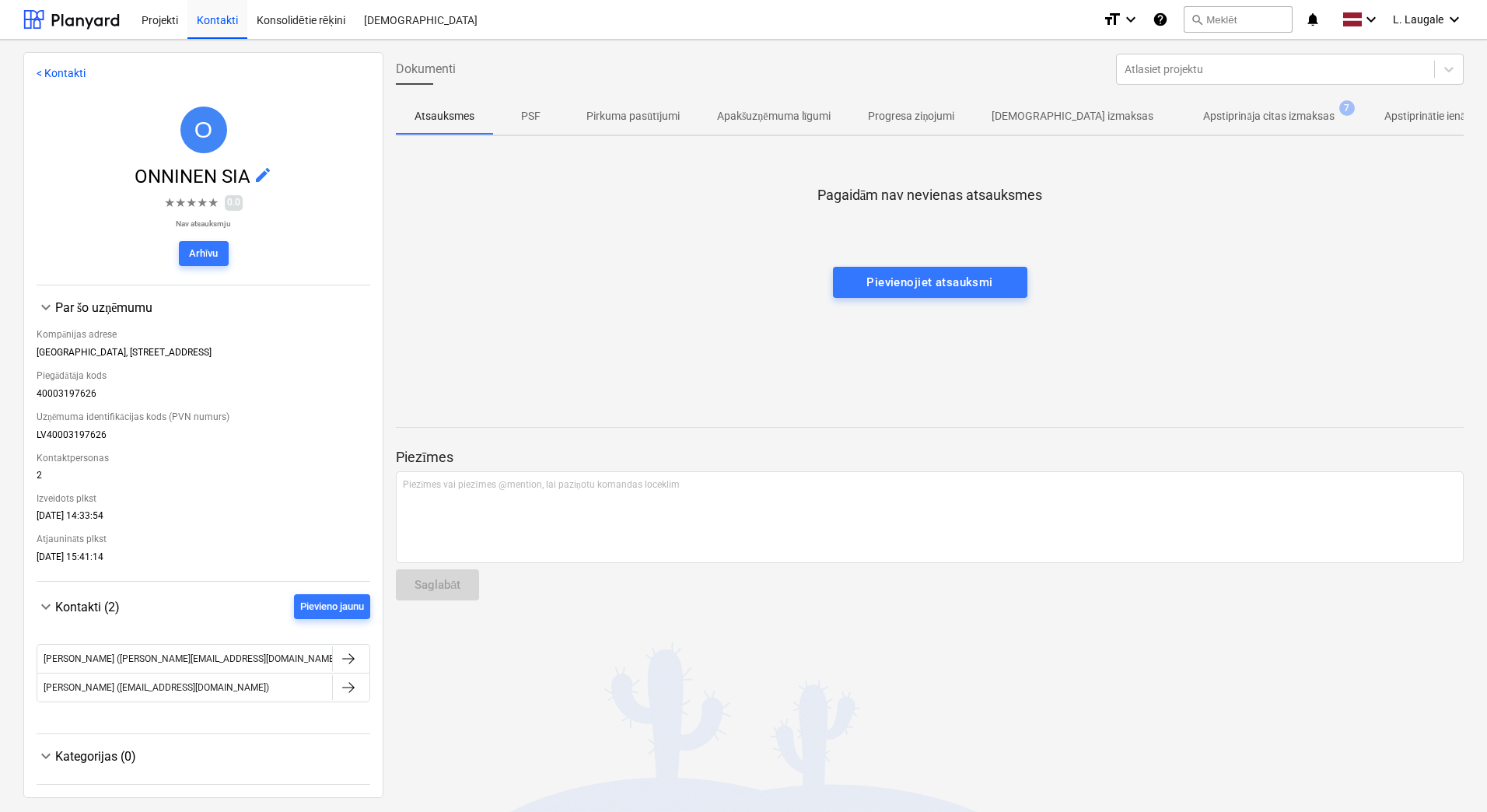
click at [1232, 118] on p "Apstiprināja citas izmaksas" at bounding box center [1268, 116] width 131 height 16
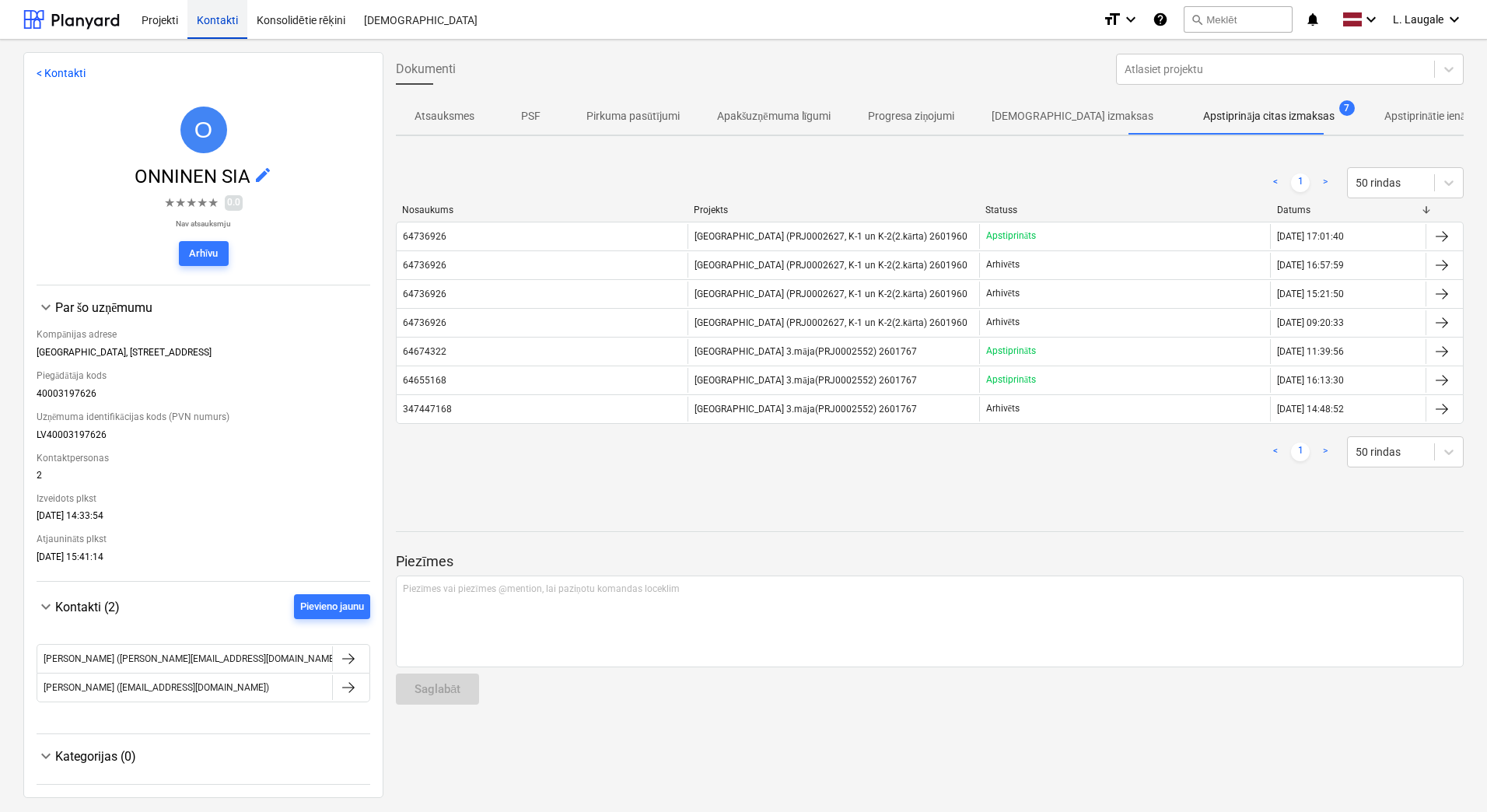
click at [224, 18] on div "Kontakti" at bounding box center [217, 19] width 60 height 40
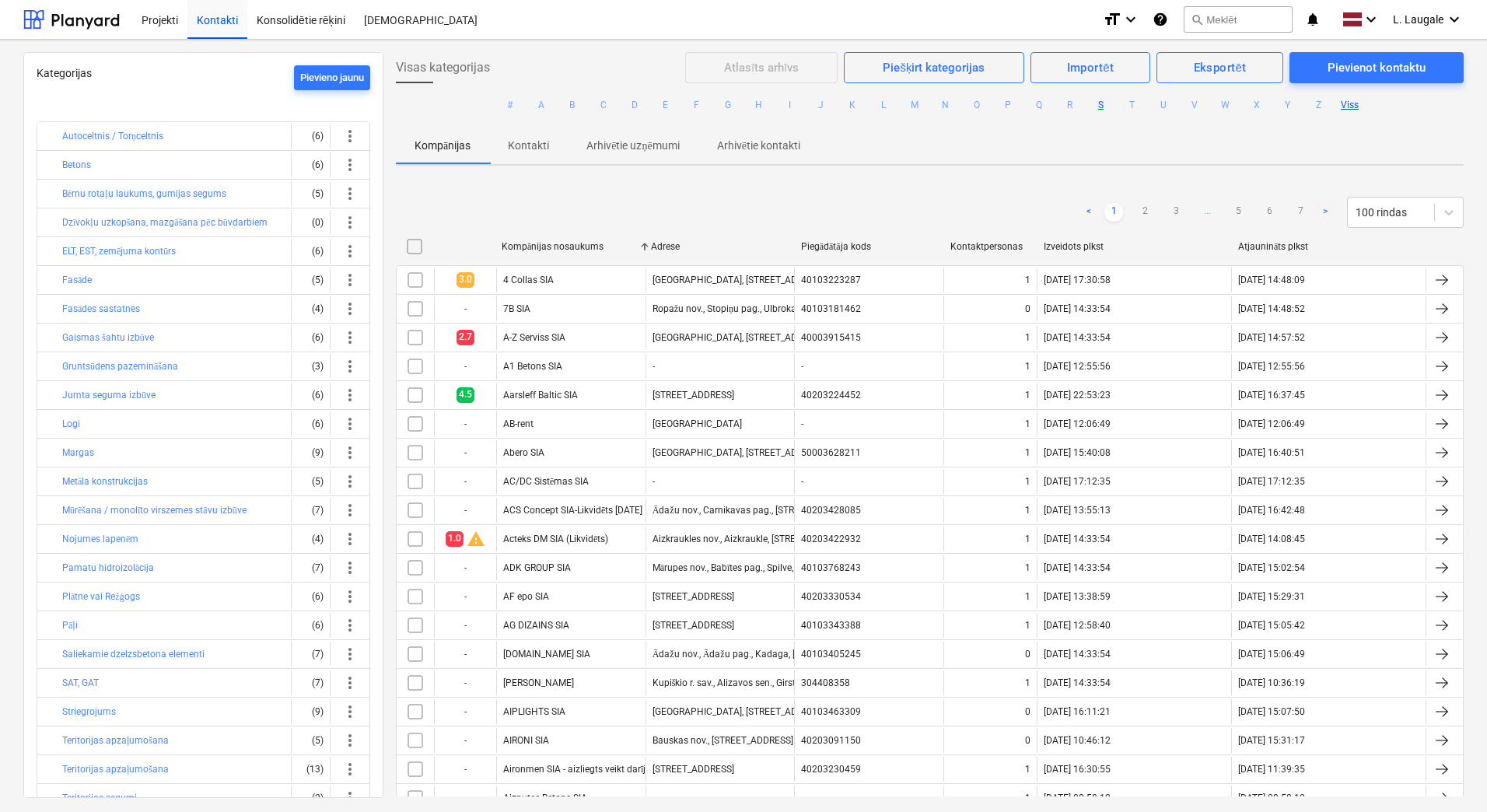
click at [1093, 105] on button "S" at bounding box center [1101, 104] width 19 height 19
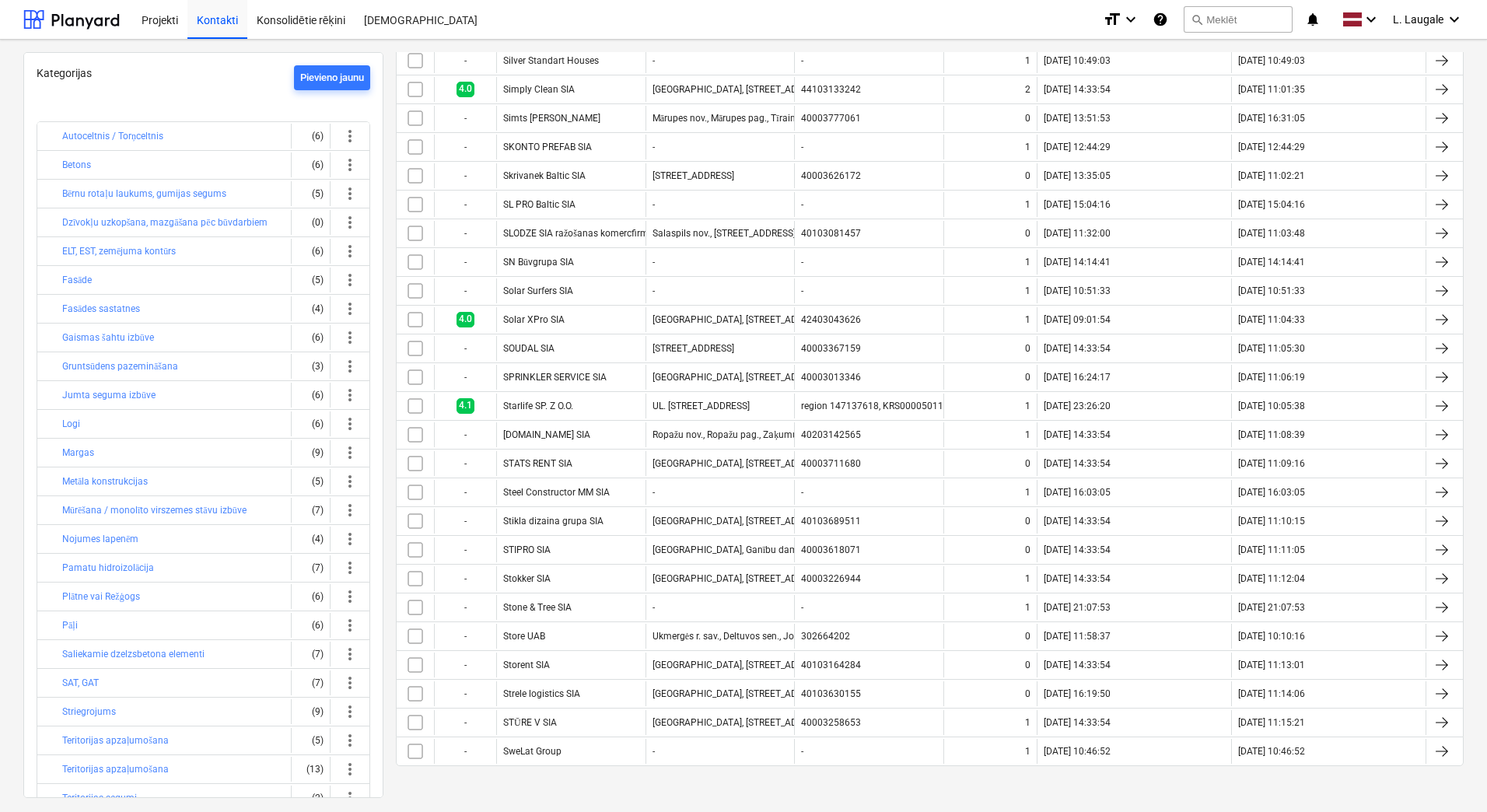
scroll to position [1385, 0]
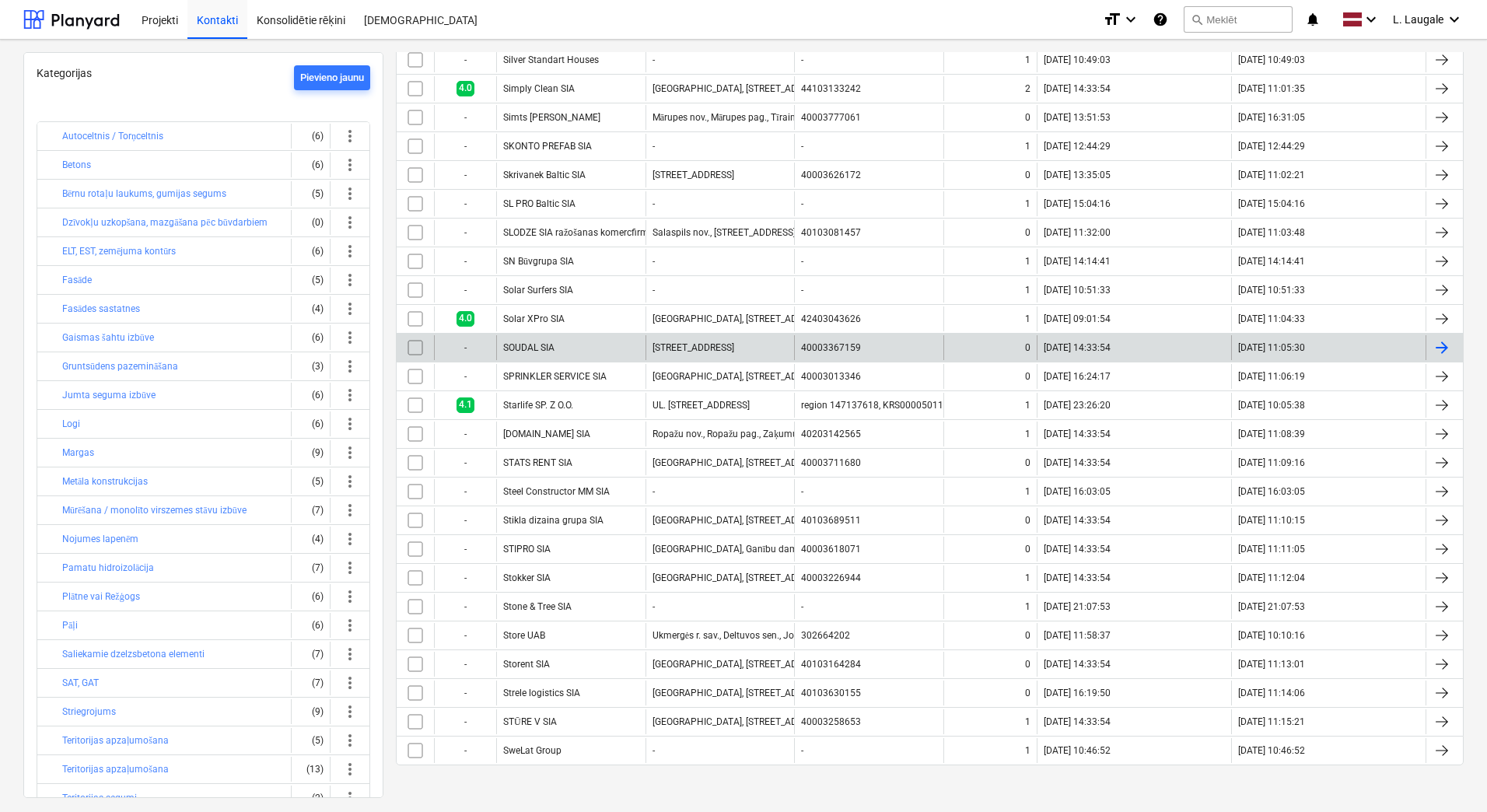
click at [603, 352] on div "SOUDAL SIA" at bounding box center [570, 347] width 149 height 25
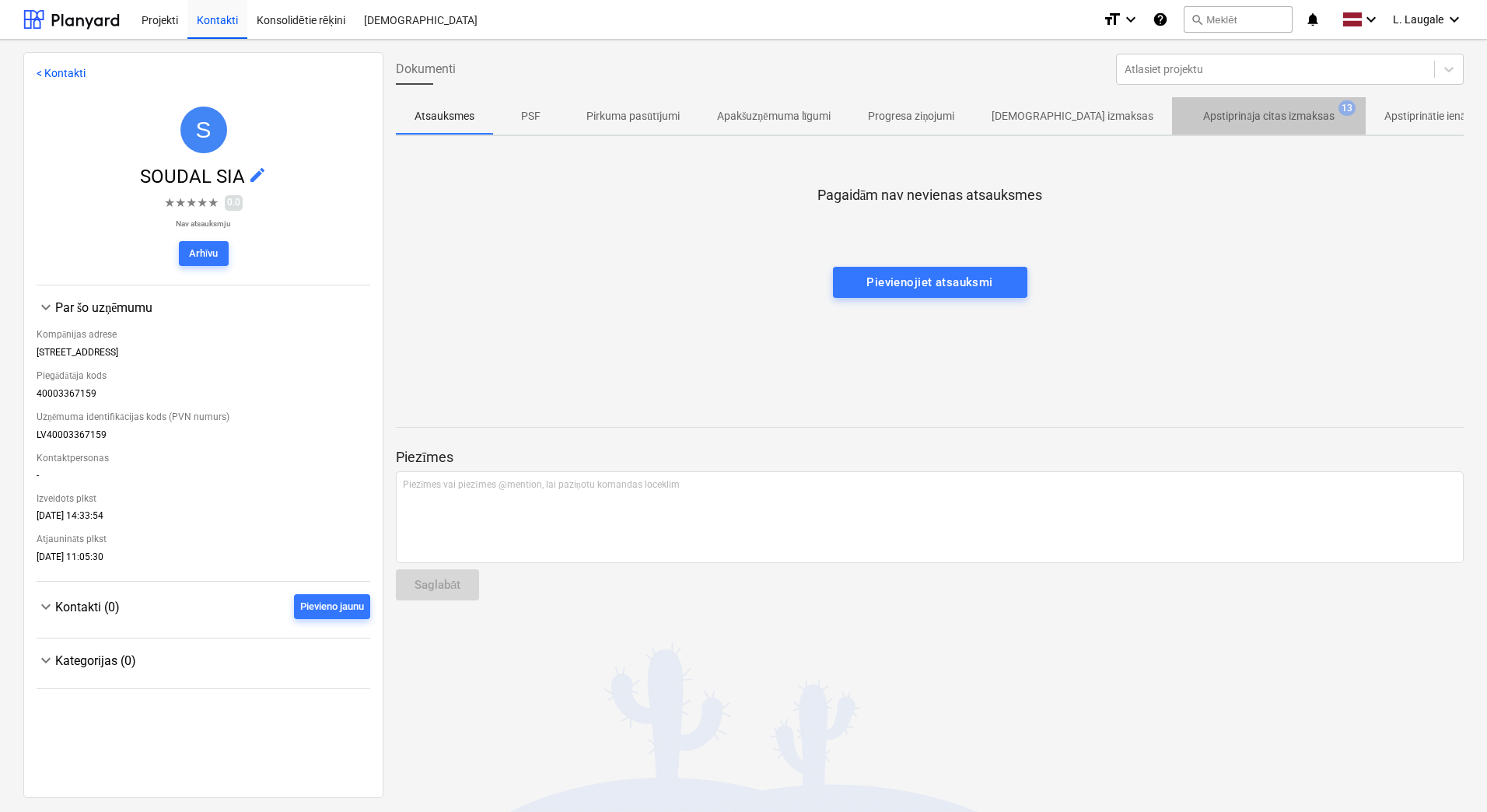
click at [1234, 120] on p "Apstiprināja citas izmaksas" at bounding box center [1268, 116] width 131 height 16
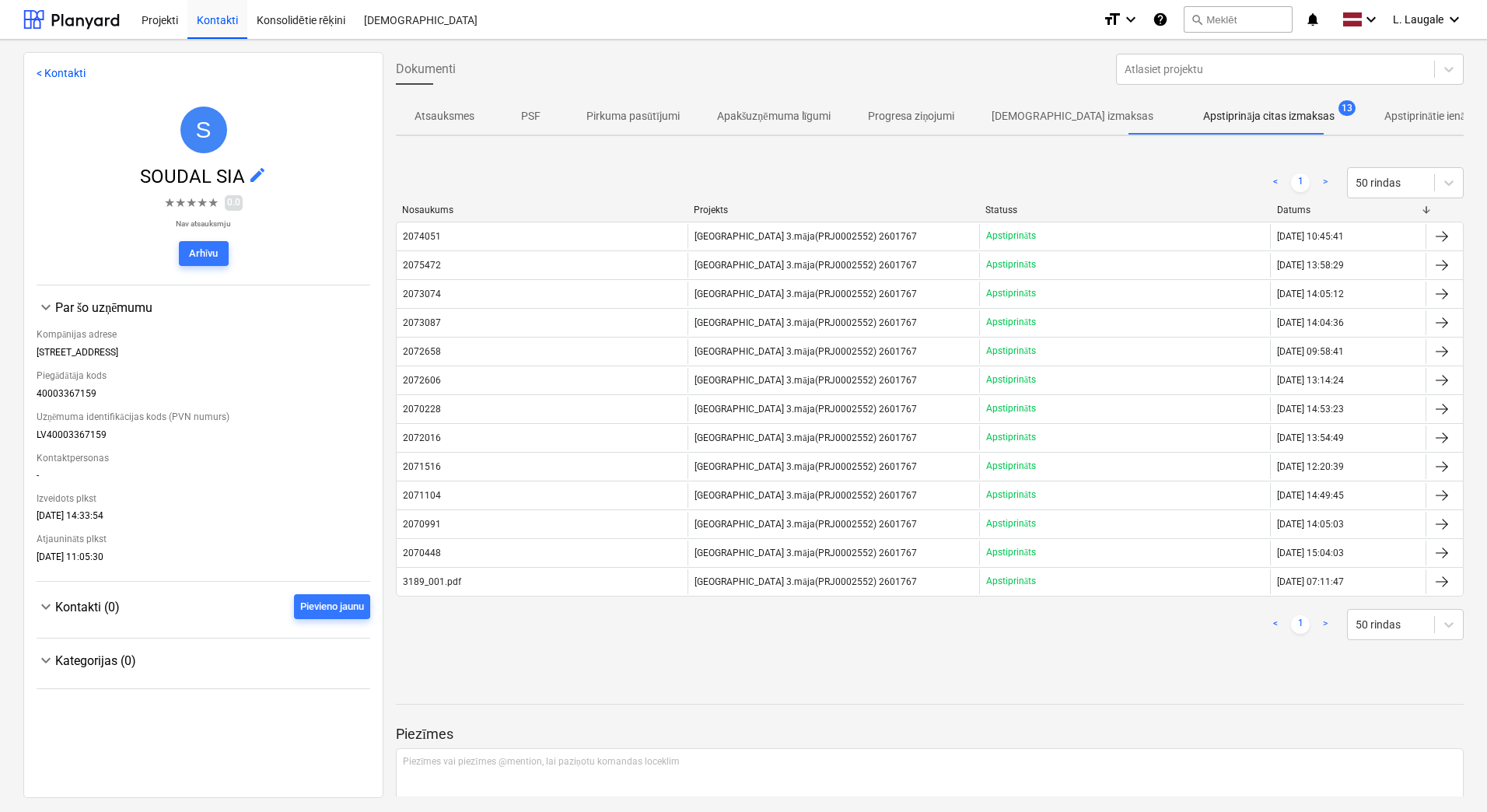
click at [768, 175] on div "< 1 > 50 rindas" at bounding box center [929, 183] width 1067 height 31
click at [605, 159] on div "< 1 > 50 rindas Nosaukums Projekts Statuss Datums 2074051 [GEOGRAPHIC_DATA] 3.m…" at bounding box center [929, 404] width 1067 height 510
click at [676, 160] on div "< 1 > 50 rindas Nosaukums Projekts Statuss Datums 2074051 [GEOGRAPHIC_DATA] 3.m…" at bounding box center [929, 404] width 1067 height 510
click at [203, 15] on div "Kontakti" at bounding box center [217, 19] width 60 height 40
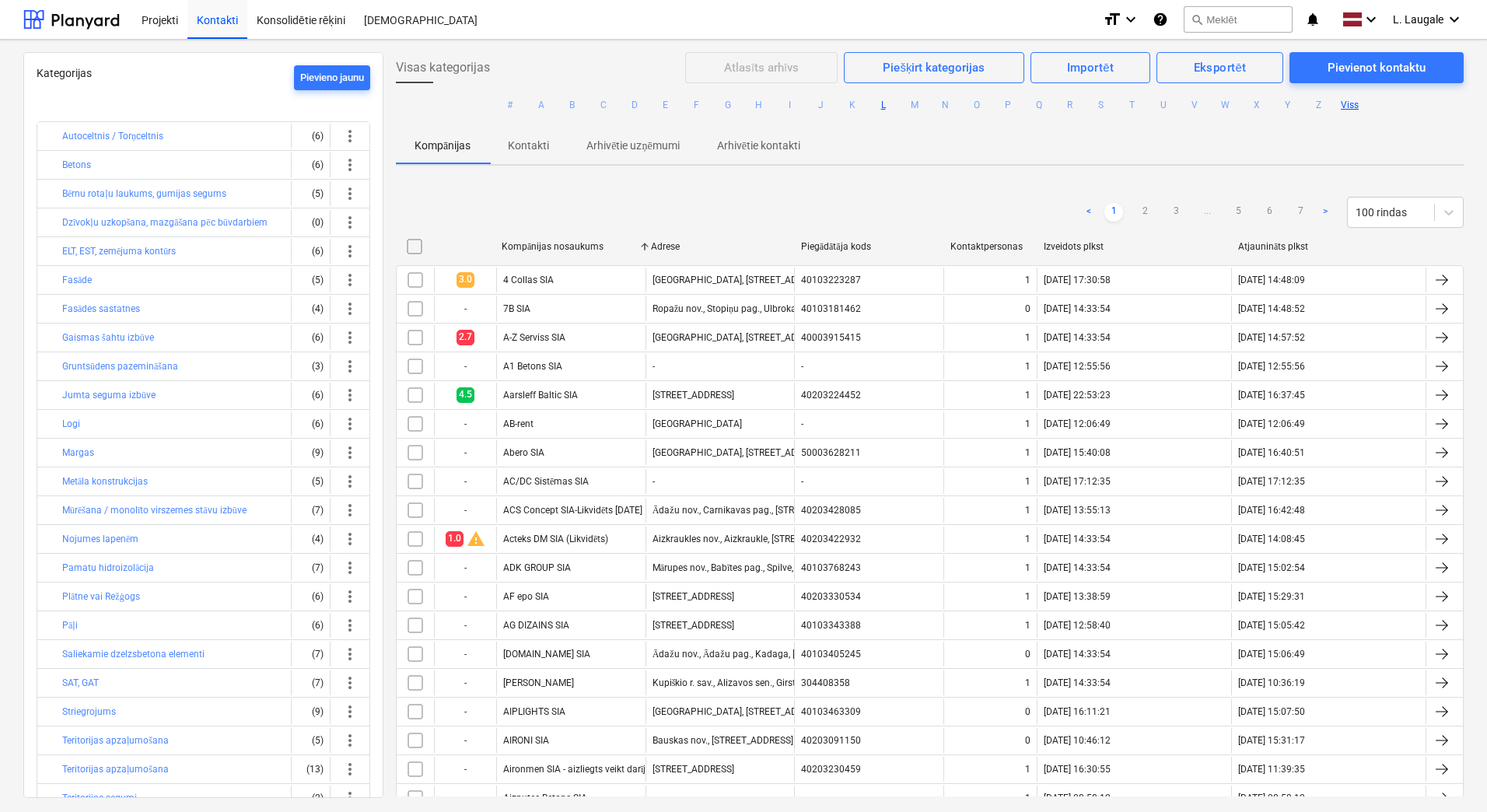
click at [874, 103] on button "L" at bounding box center [883, 104] width 19 height 19
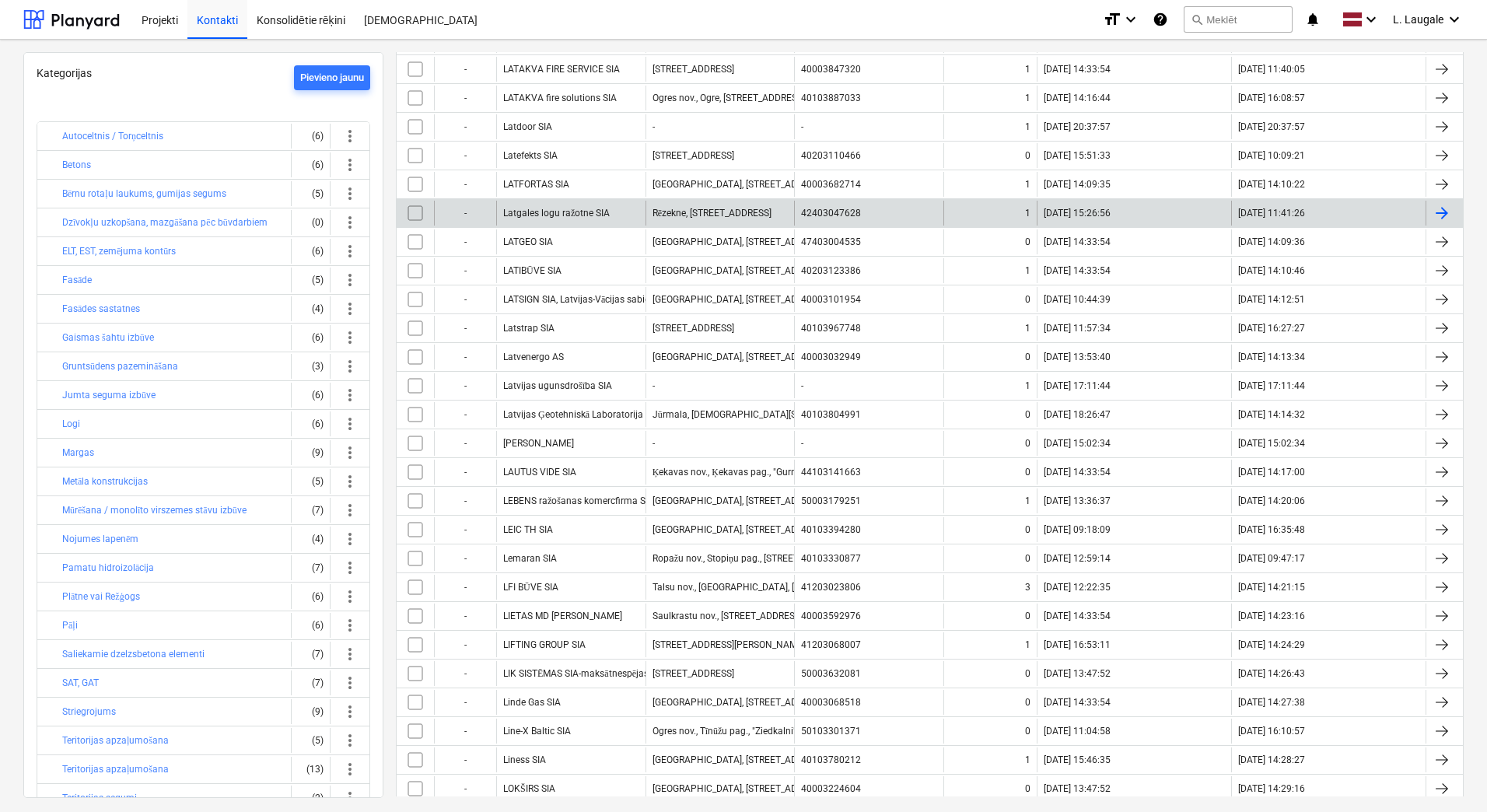
scroll to position [493, 0]
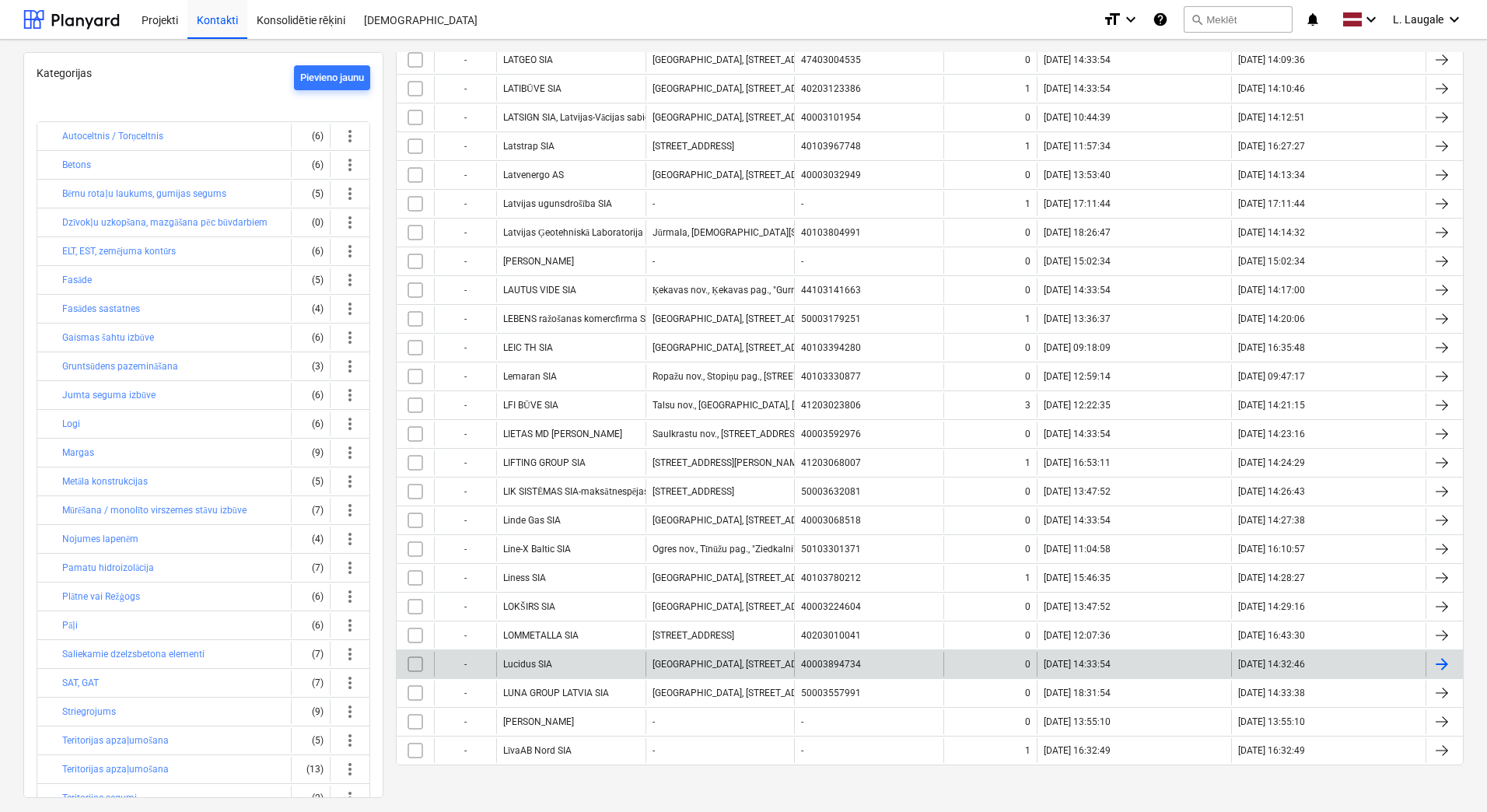
click at [628, 661] on div "Lucidus SIA" at bounding box center [570, 663] width 149 height 25
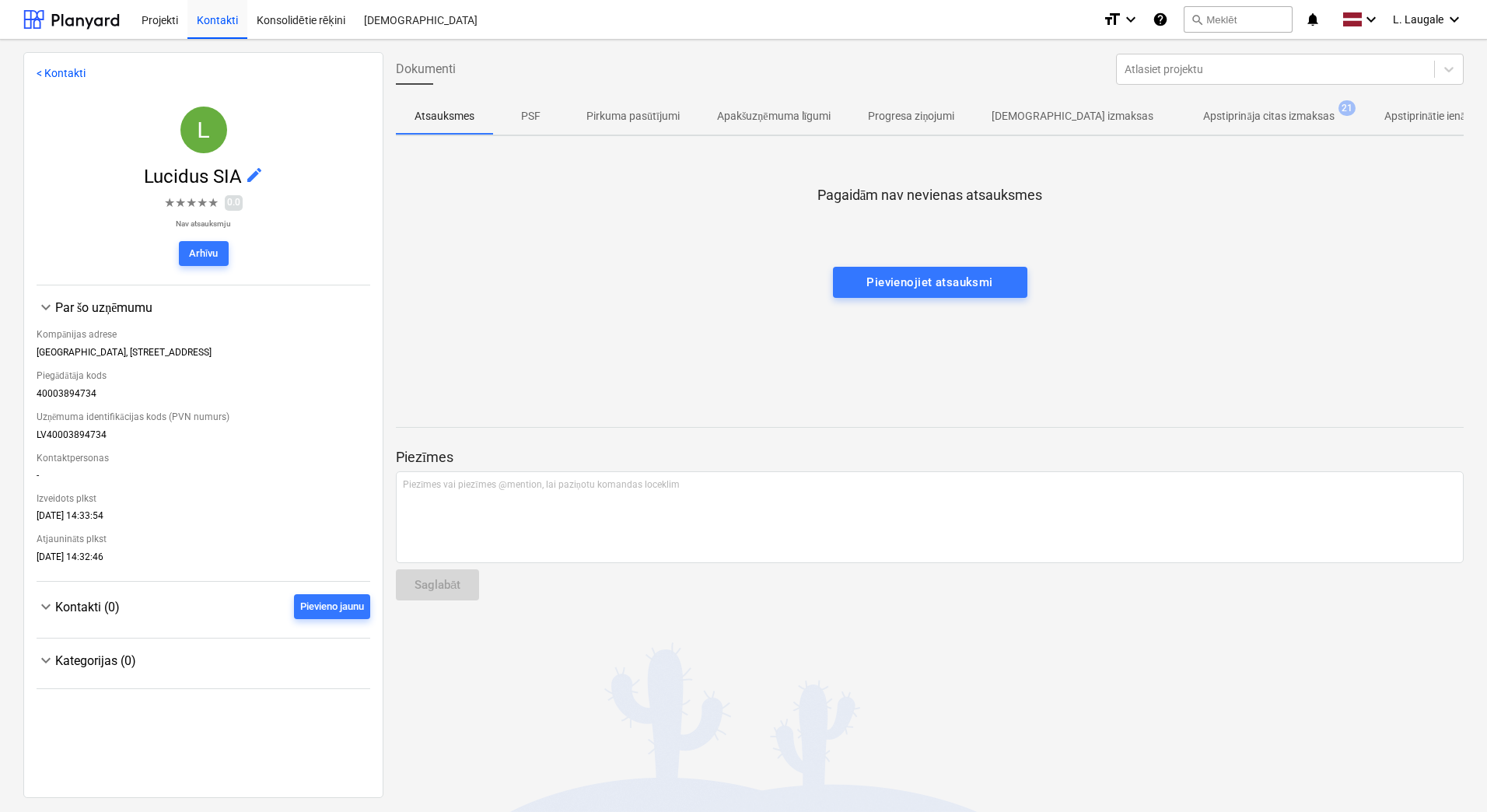
click at [1256, 117] on p "Apstiprināja citas izmaksas" at bounding box center [1268, 116] width 131 height 16
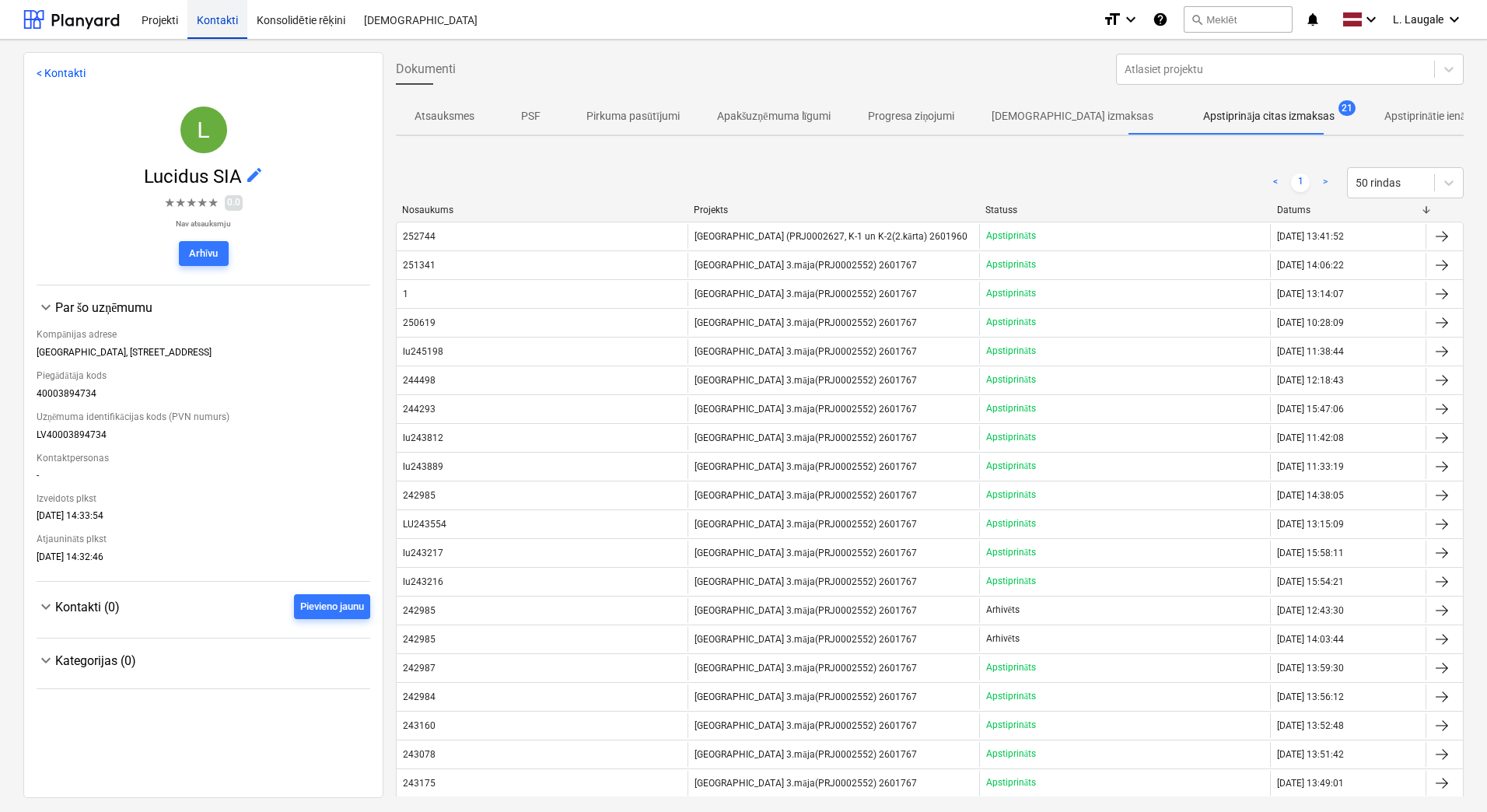
drag, startPoint x: 203, startPoint y: 22, endPoint x: 203, endPoint y: 1, distance: 21.0
click at [203, 22] on div "Kontakti" at bounding box center [217, 19] width 60 height 40
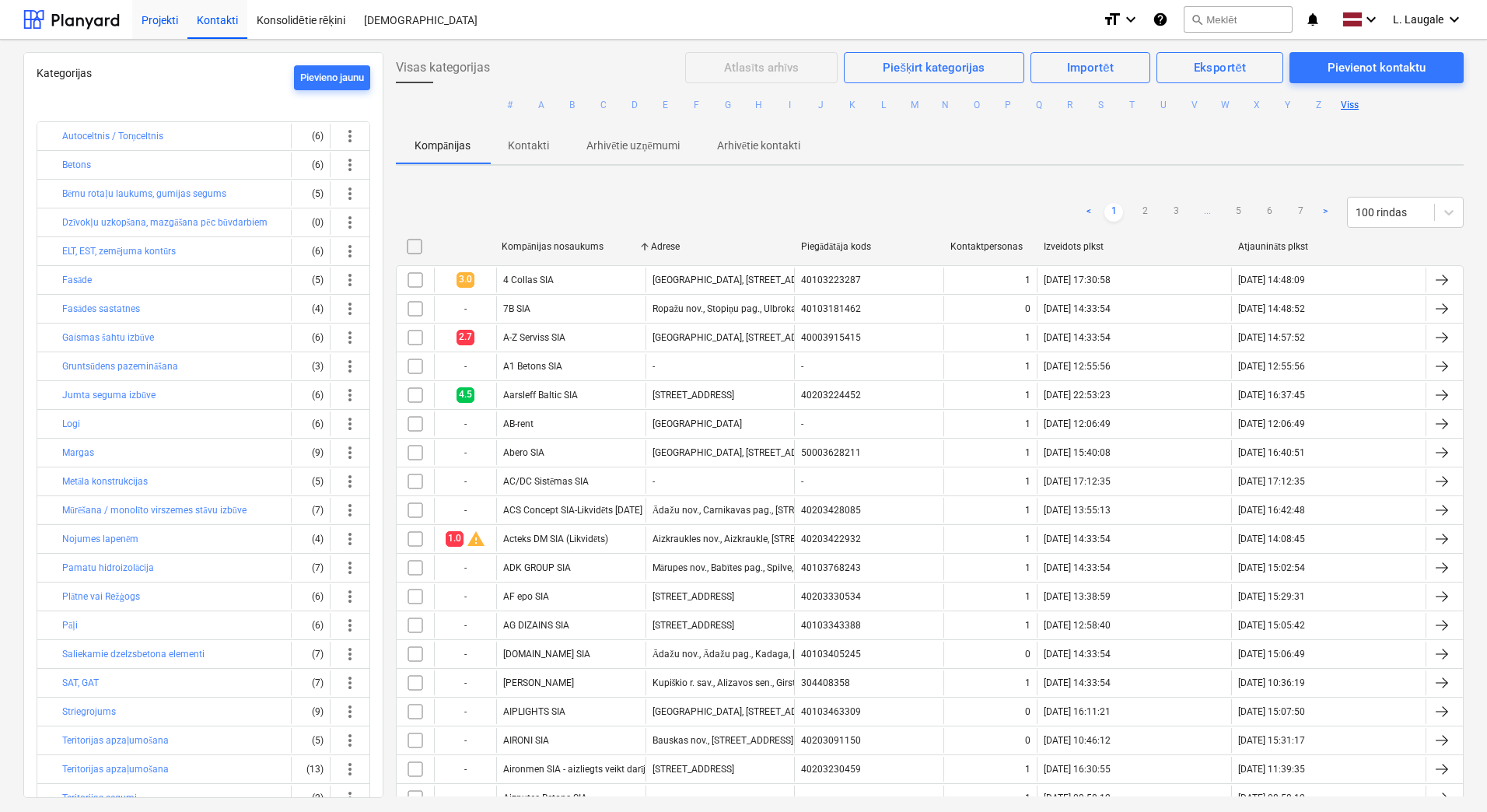
click at [179, 25] on div "Projekti" at bounding box center [160, 19] width 55 height 40
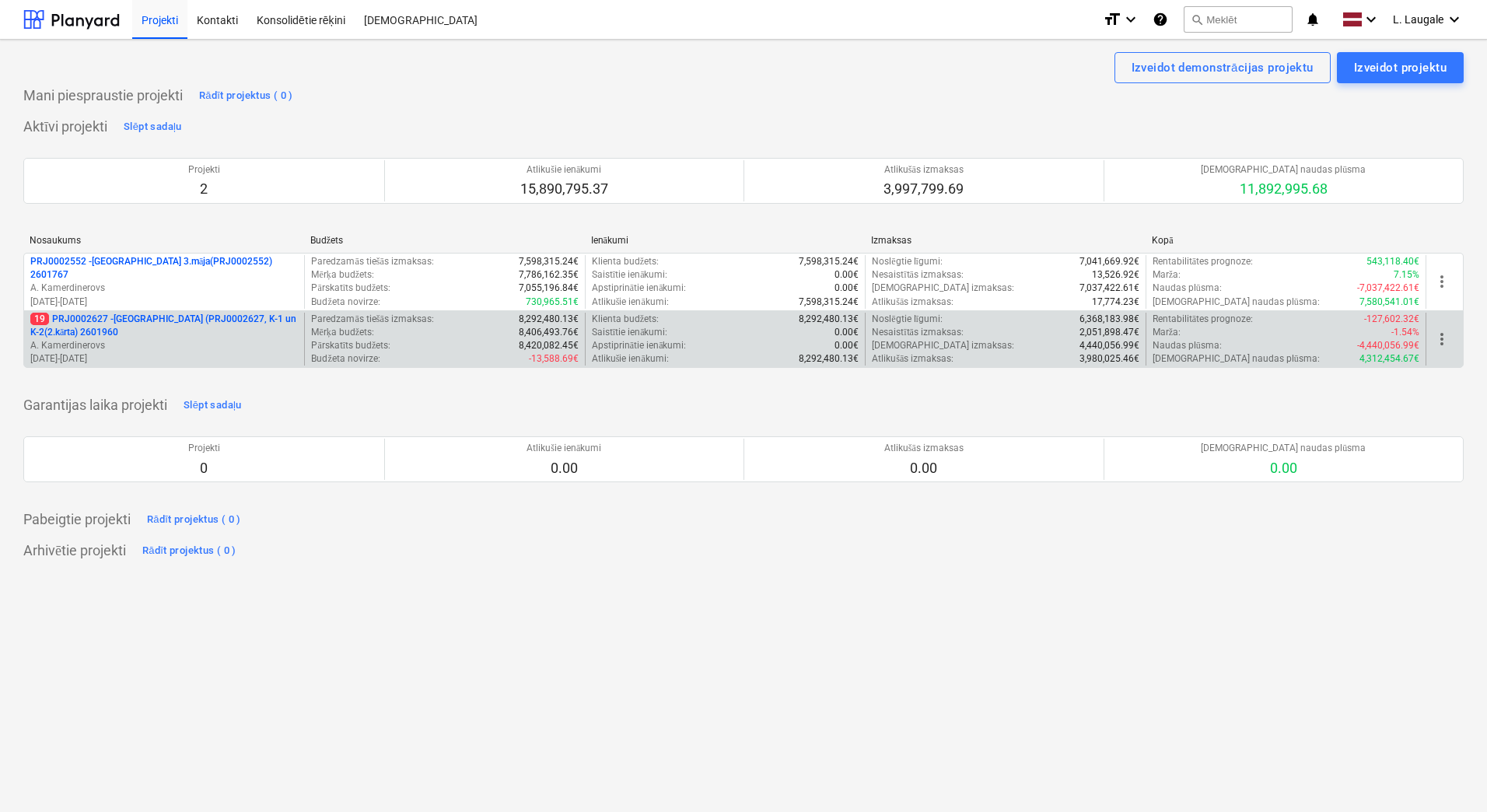
click at [246, 345] on p "A. Kamerdinerovs" at bounding box center [164, 345] width 267 height 14
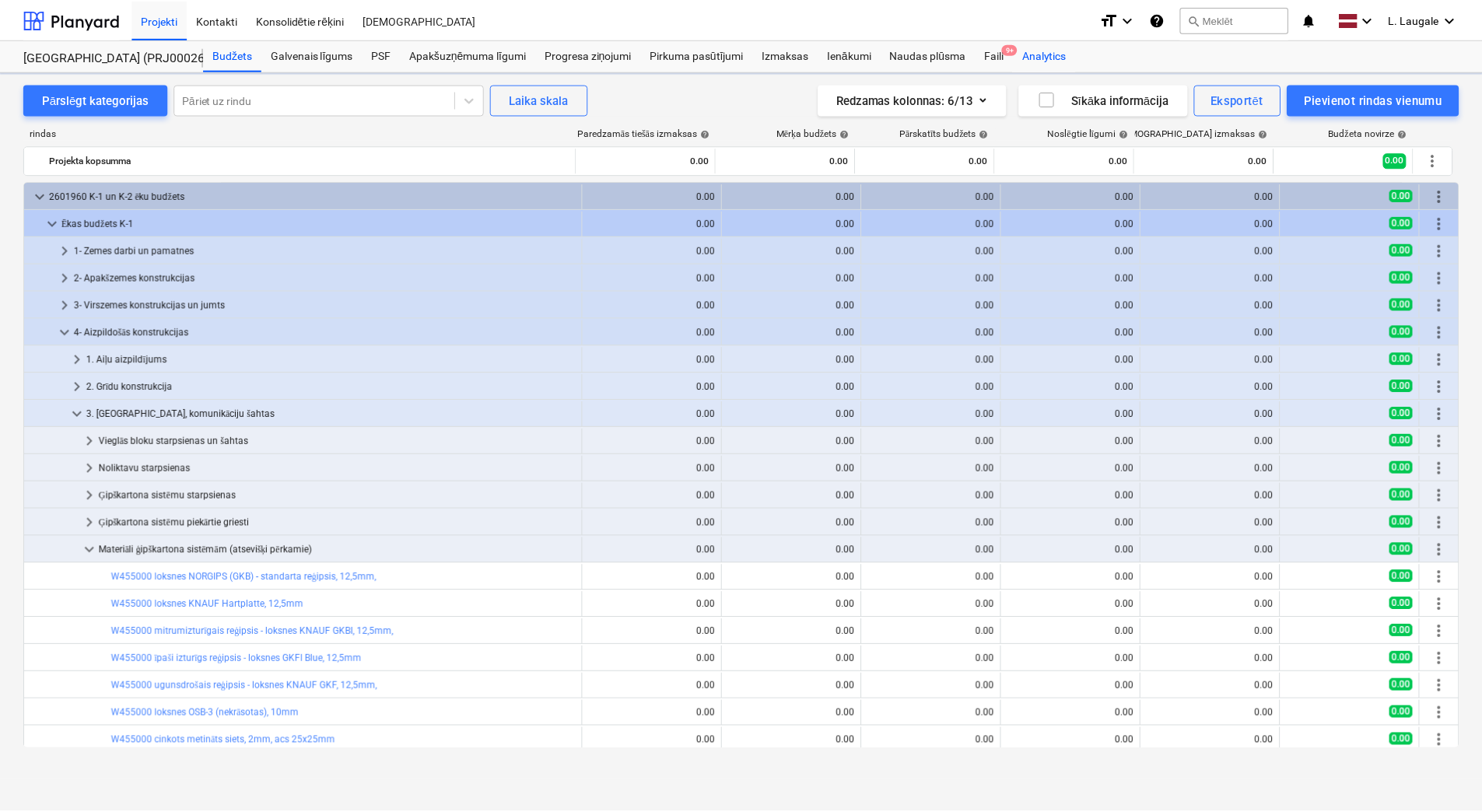
scroll to position [363, 0]
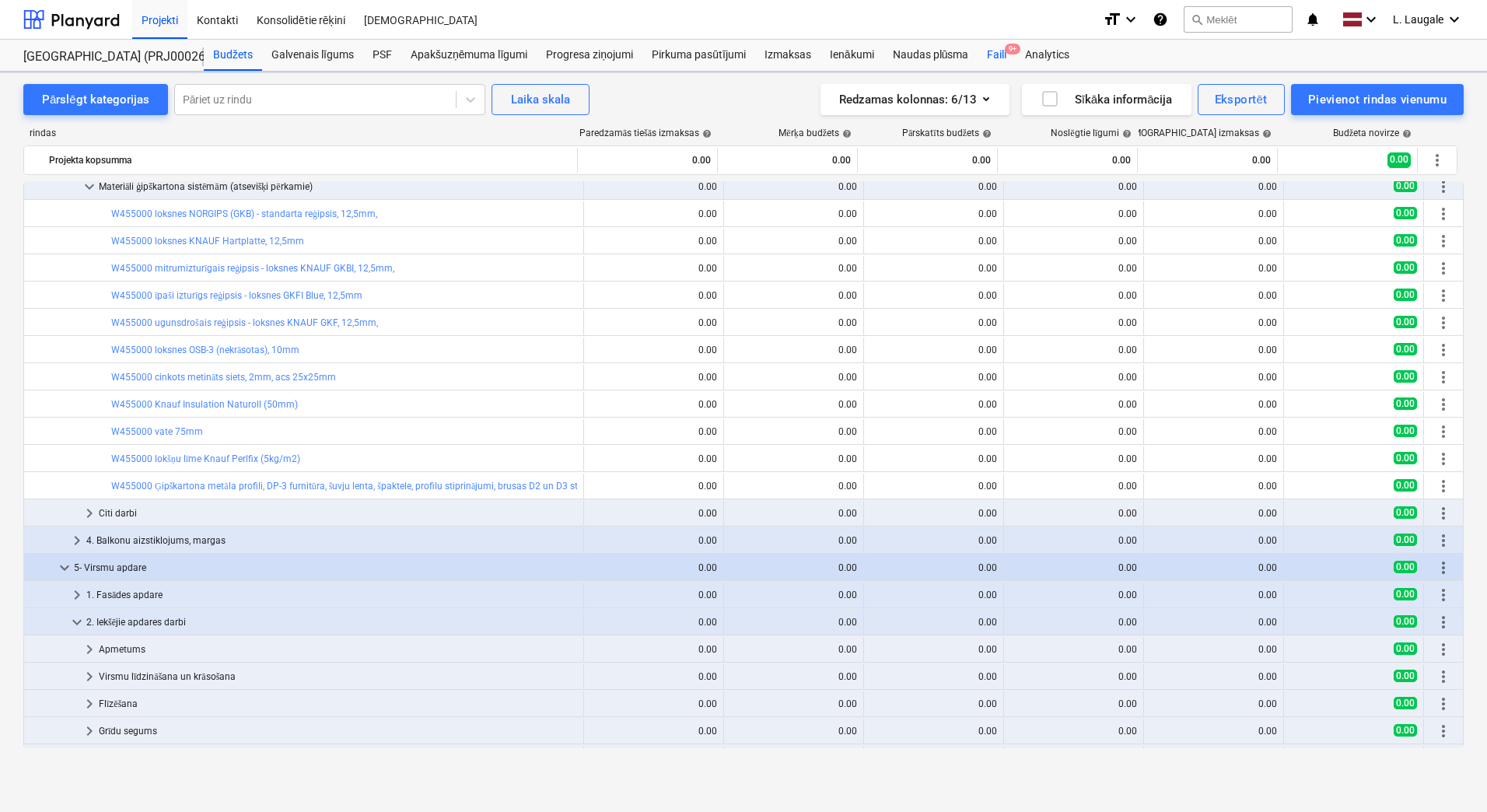
click at [1004, 44] on div "Faili 9+" at bounding box center [996, 55] width 38 height 31
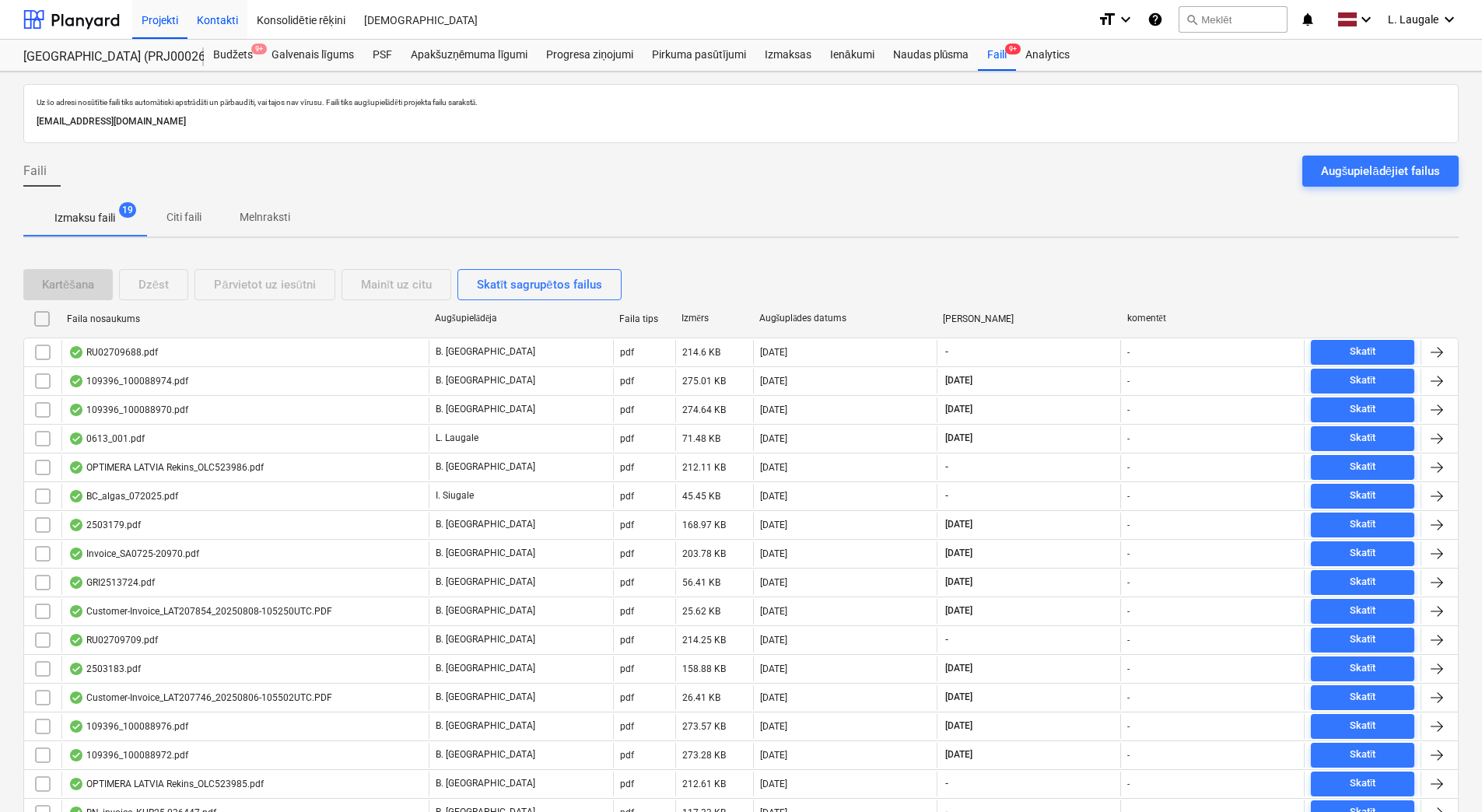
click at [206, 30] on div "Kontakti" at bounding box center [217, 19] width 60 height 40
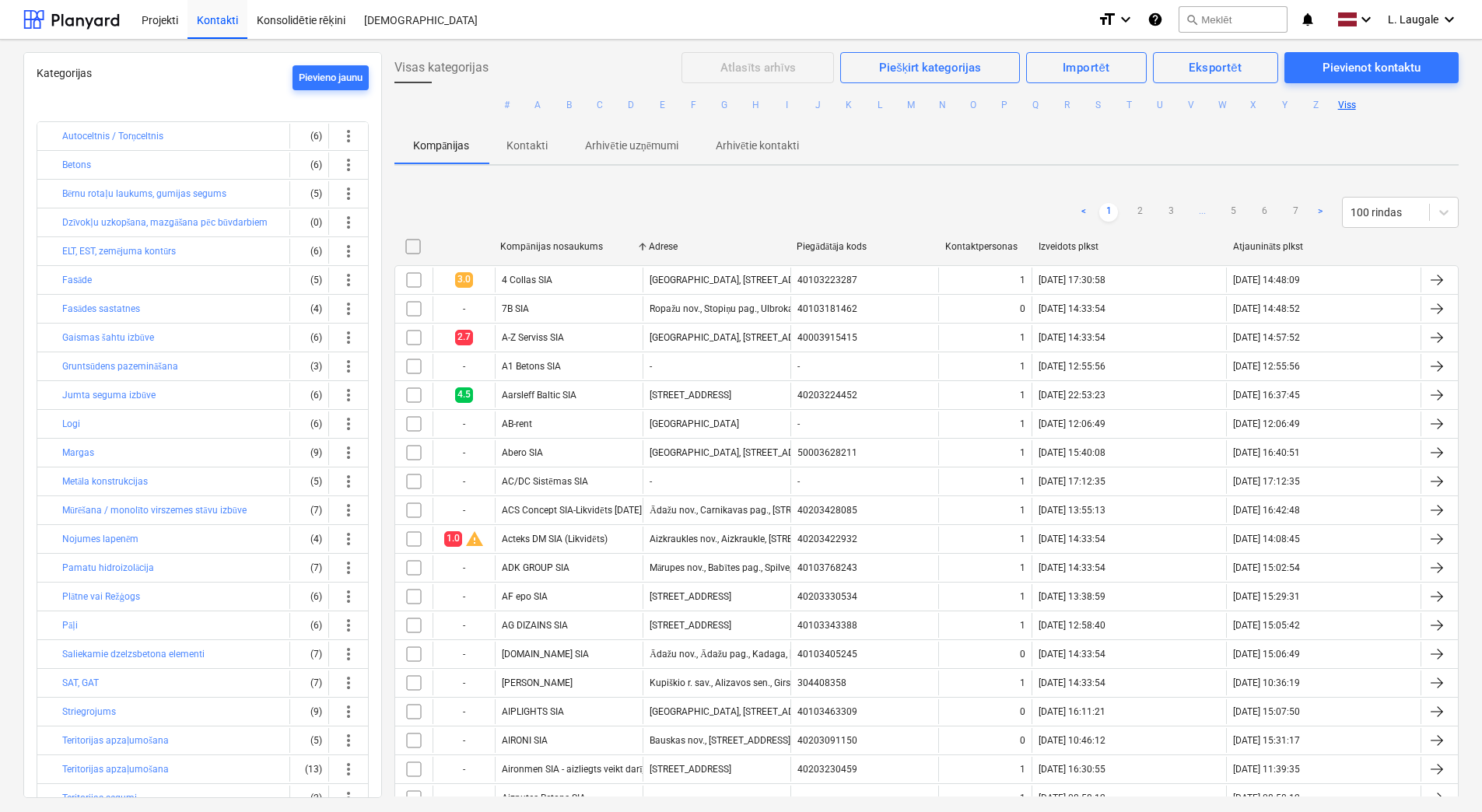
click at [970, 110] on button "O" at bounding box center [973, 104] width 19 height 19
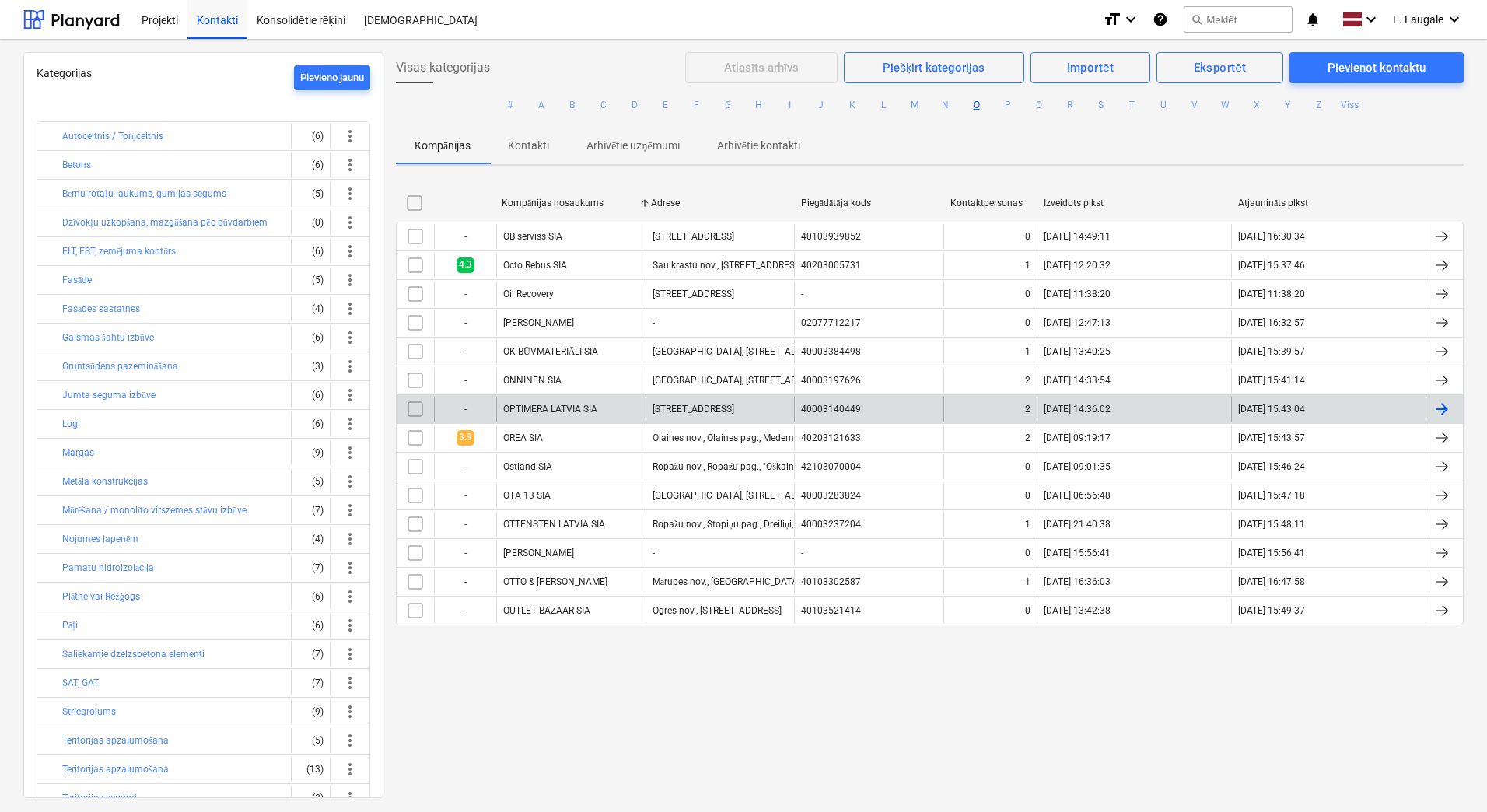
click at [602, 410] on div "OPTIMERA LATVIA SIA" at bounding box center [570, 409] width 149 height 25
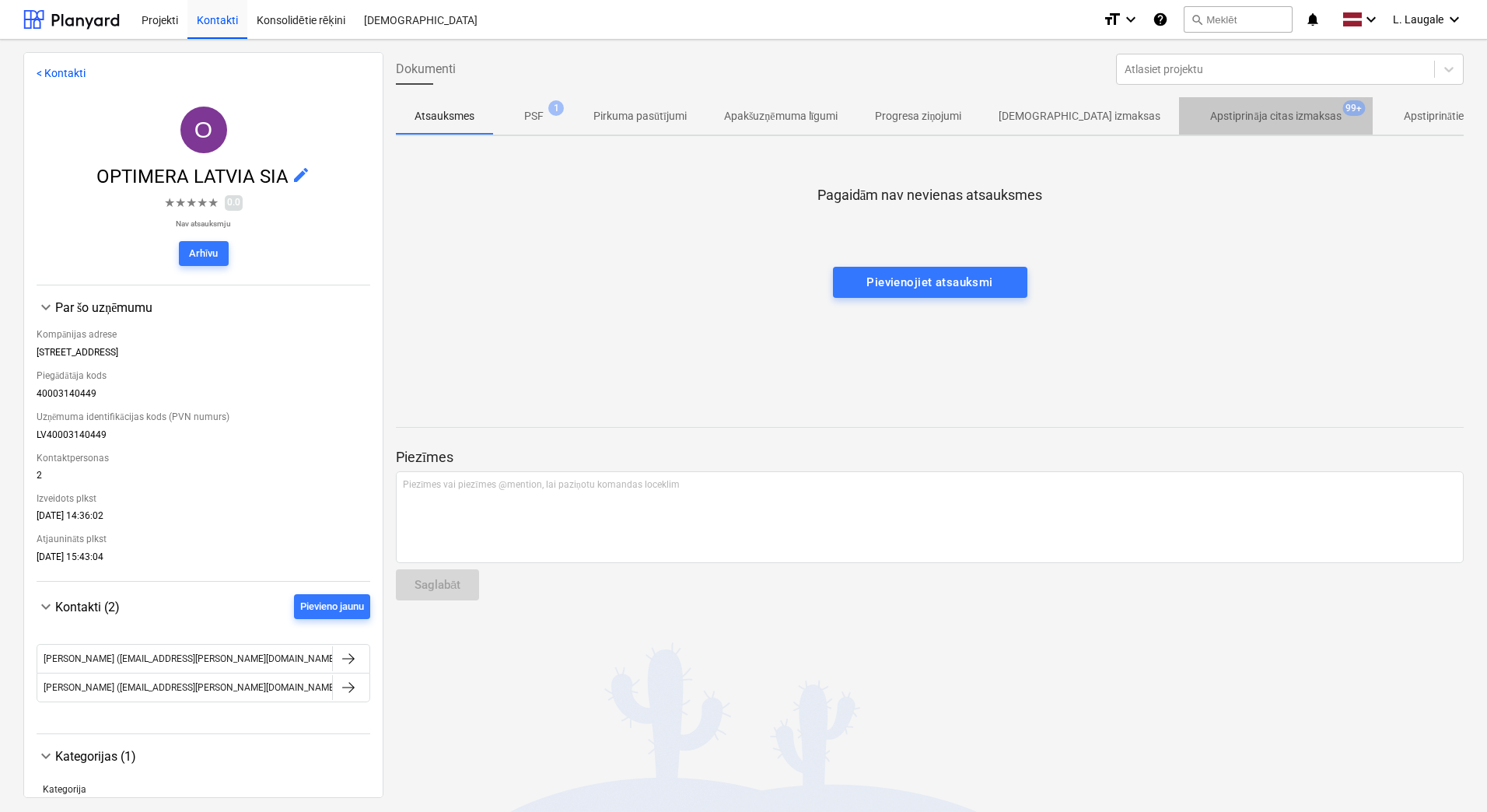
click at [1179, 132] on button "Apstiprināja citas izmaksas 99+" at bounding box center [1275, 115] width 193 height 37
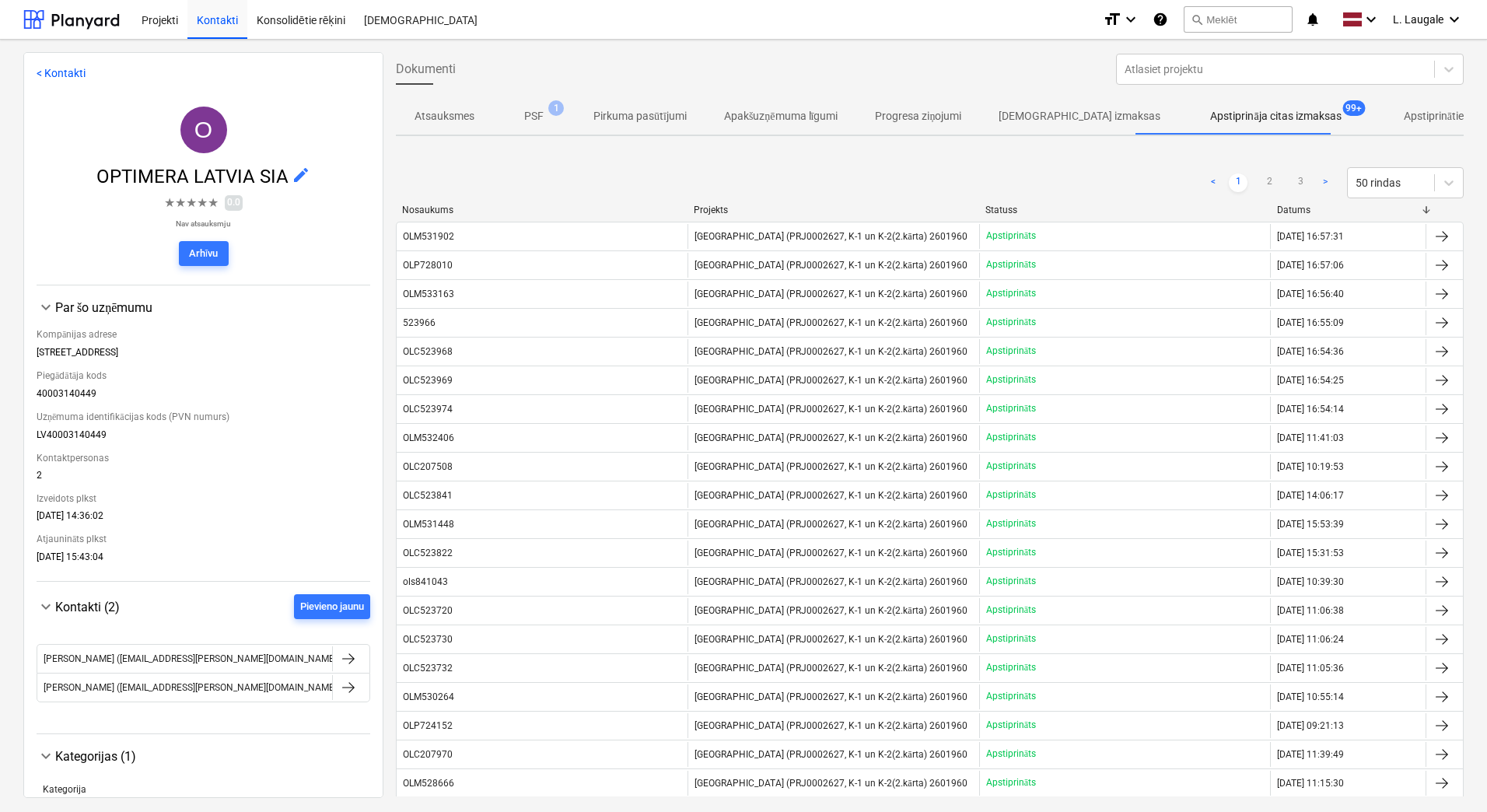
click at [565, 115] on span "PSF 1" at bounding box center [534, 115] width 82 height 28
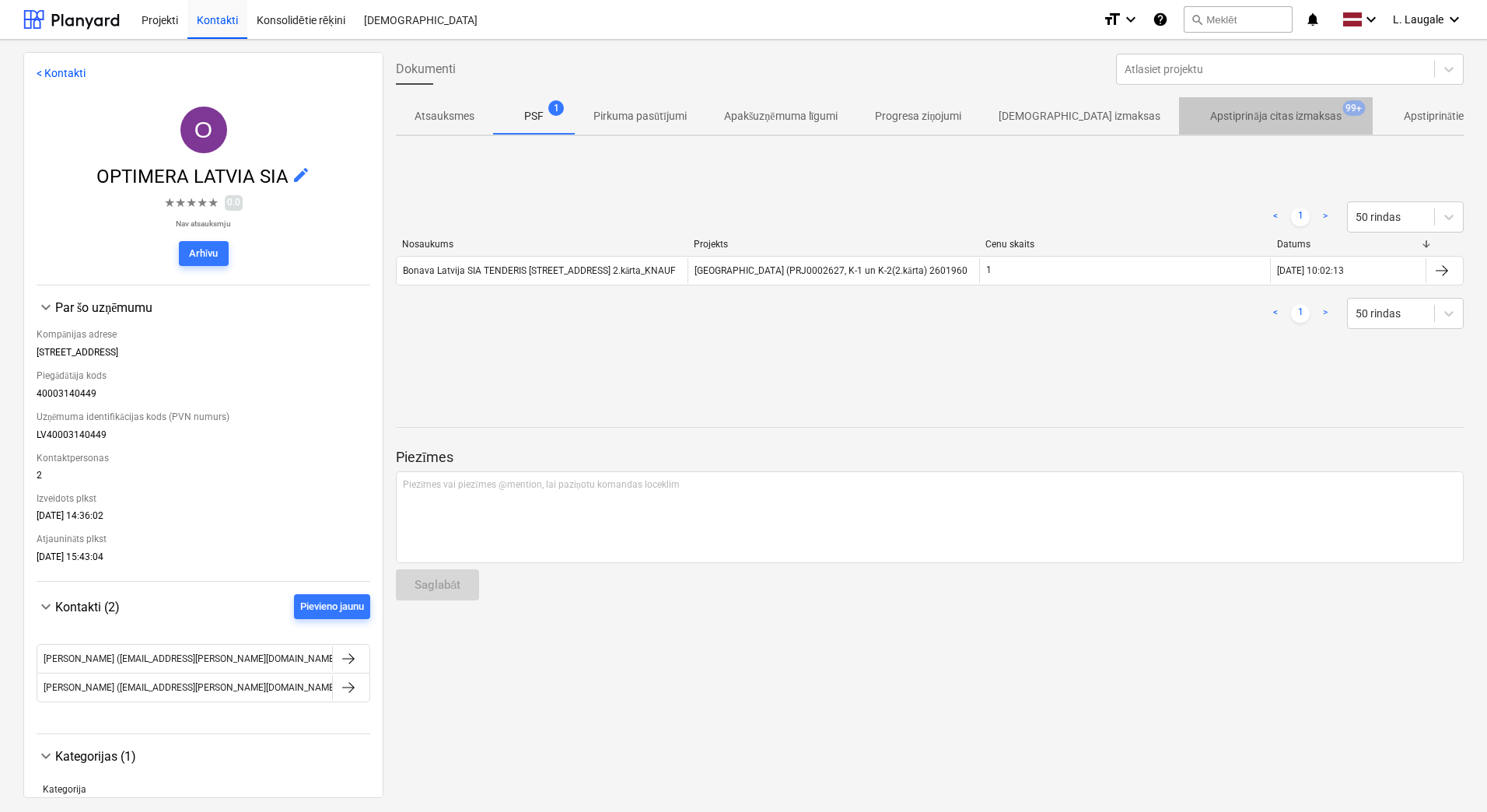
click at [1210, 114] on p "Apstiprināja citas izmaksas" at bounding box center [1275, 116] width 131 height 16
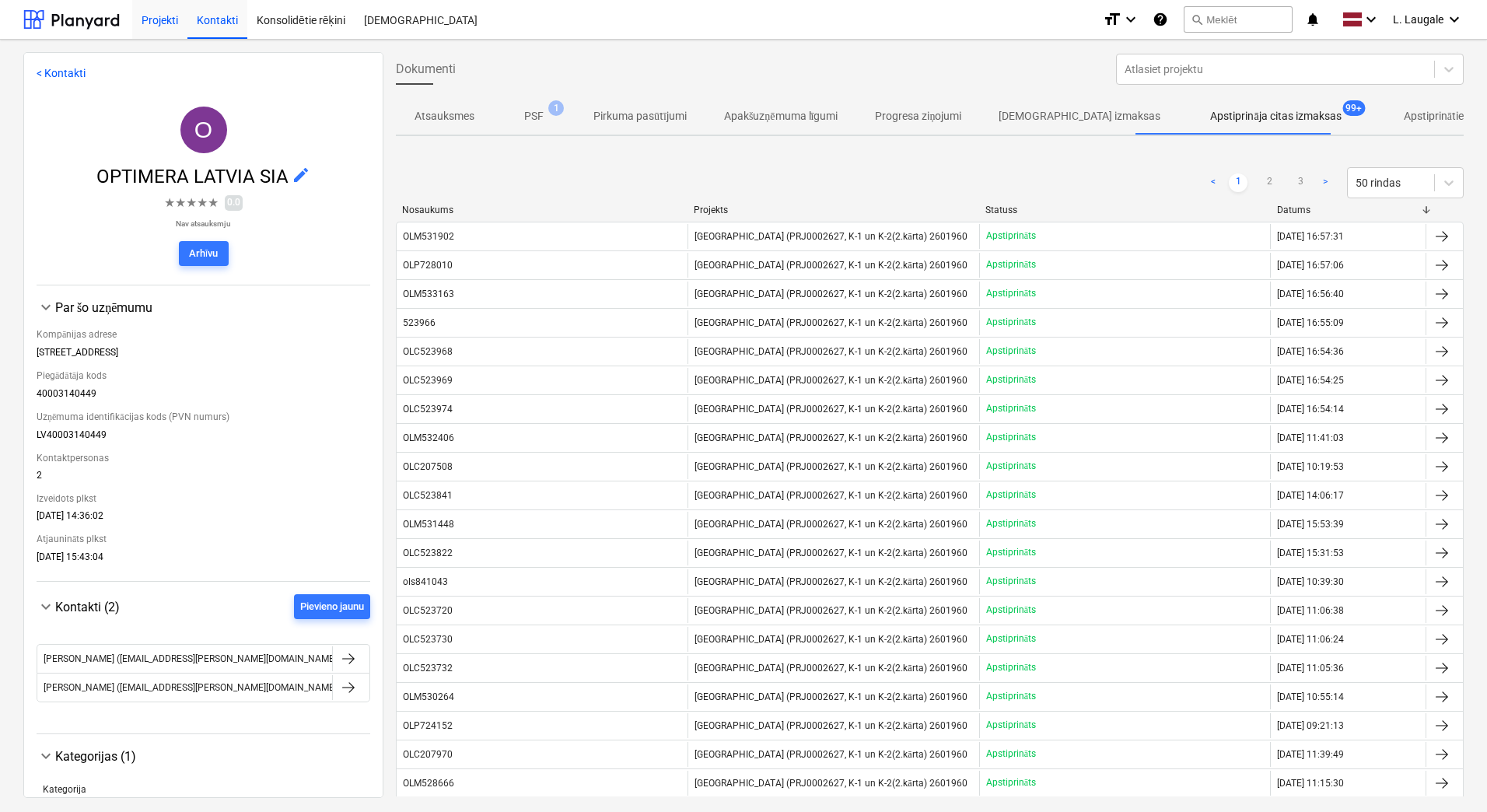
click at [160, 19] on div "Projekti" at bounding box center [160, 19] width 55 height 40
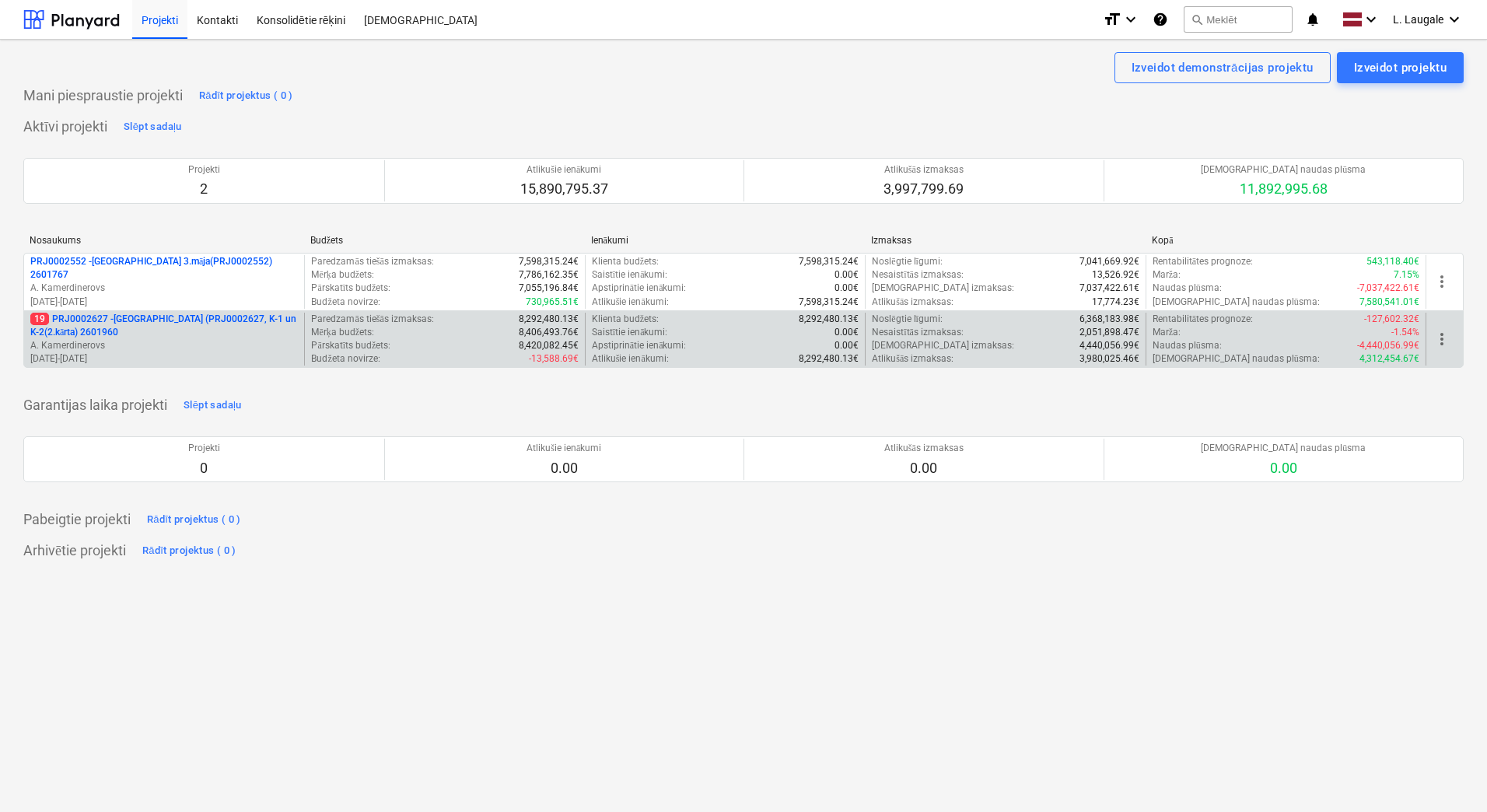
click at [253, 342] on p "A. Kamerdinerovs" at bounding box center [164, 345] width 267 height 14
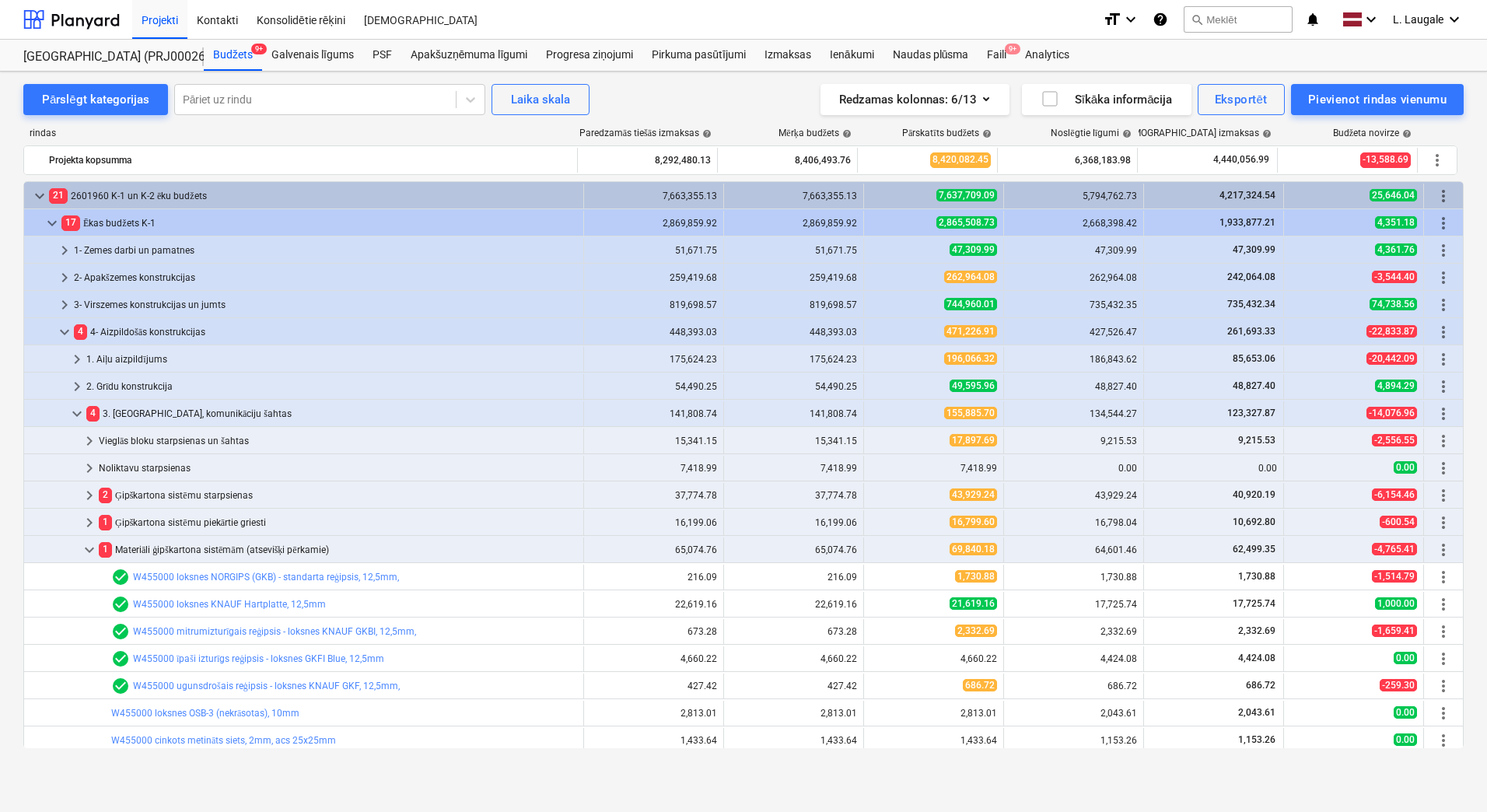
scroll to position [363, 0]
